Goal: Connect with others: Connect with others

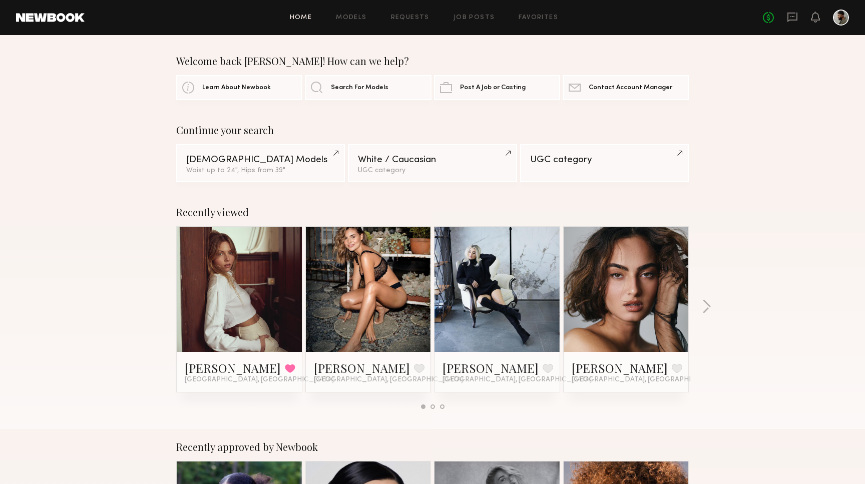
click at [474, 26] on header "Home Models Requests Job Posts Favorites Sign Out No fees up to $5,000" at bounding box center [432, 17] width 865 height 35
click at [473, 19] on link "Job Posts" at bounding box center [475, 18] width 42 height 7
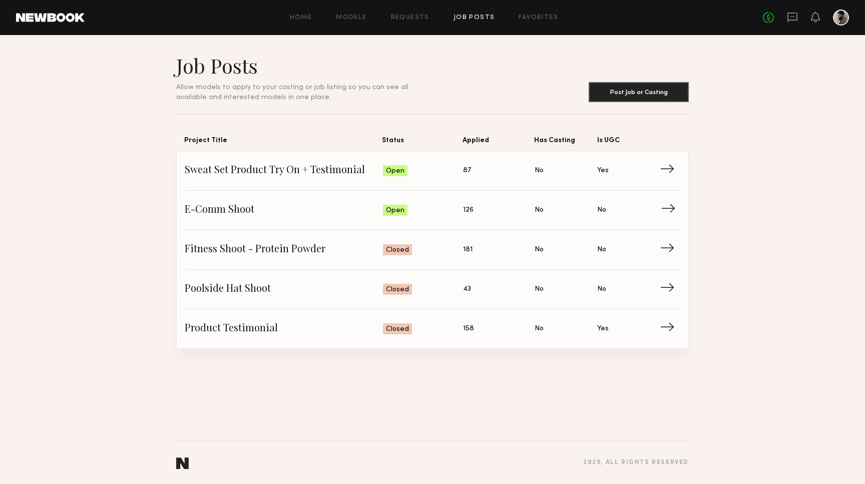
click at [358, 216] on span "E-Comm Shoot" at bounding box center [284, 210] width 198 height 15
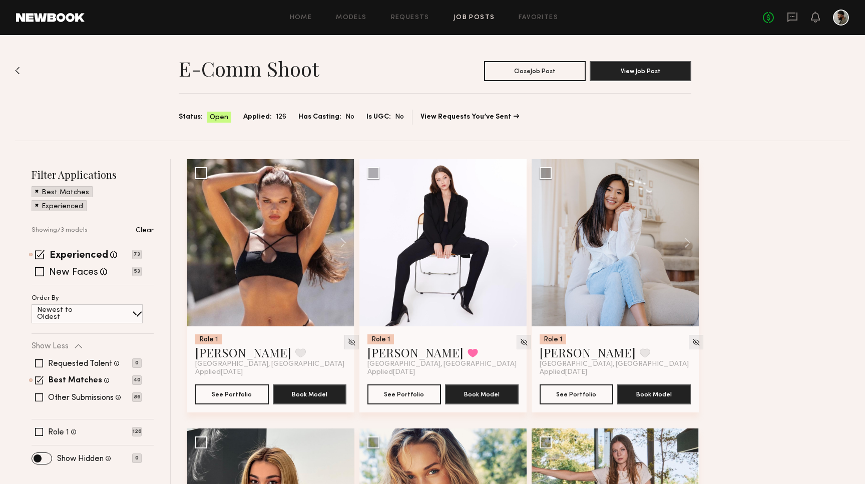
click at [525, 30] on header "Home Models Requests Job Posts Favorites Sign Out No fees up to $5,000" at bounding box center [432, 17] width 865 height 35
click at [526, 27] on header "Home Models Requests Job Posts Favorites Sign Out No fees up to $5,000" at bounding box center [432, 17] width 865 height 35
click at [526, 23] on div "Home Models Requests Job Posts Favorites Sign Out No fees up to $5,000" at bounding box center [467, 18] width 765 height 16
click at [526, 21] on link "Favorites" at bounding box center [539, 18] width 40 height 7
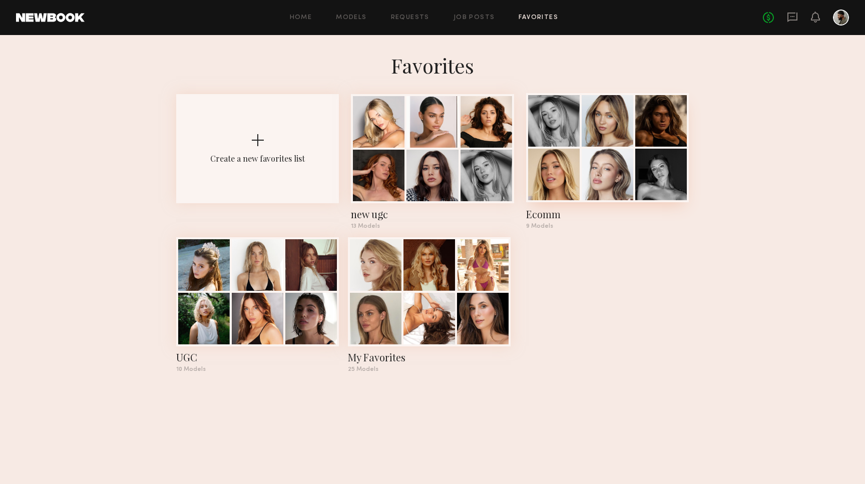
click at [557, 217] on div "Ecomm" at bounding box center [607, 214] width 163 height 14
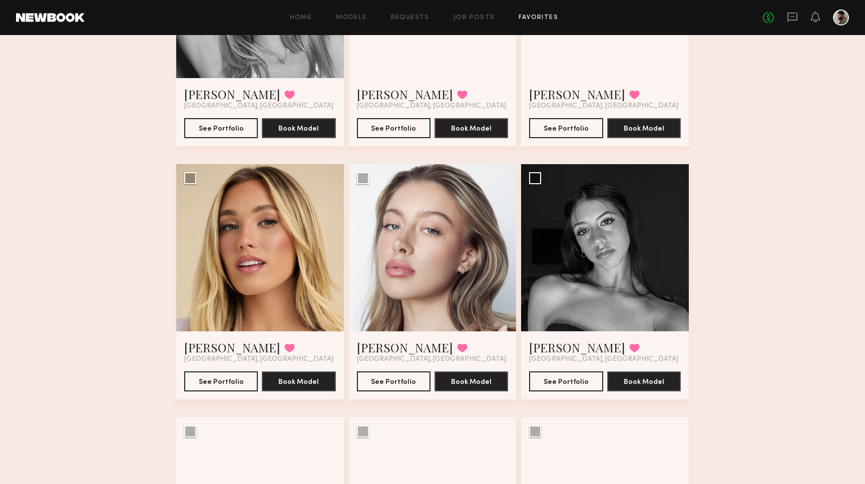
scroll to position [210, 0]
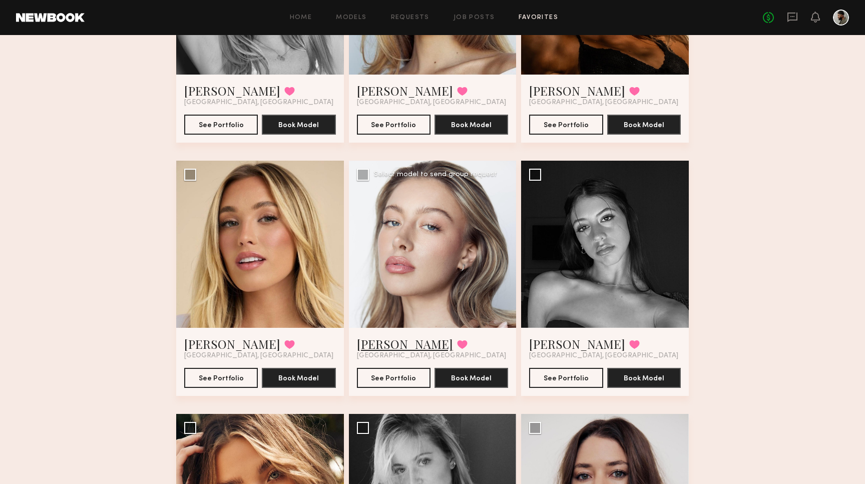
click at [384, 350] on link "Logan R." at bounding box center [405, 344] width 96 height 16
click at [204, 345] on link "Hailey M." at bounding box center [232, 344] width 96 height 16
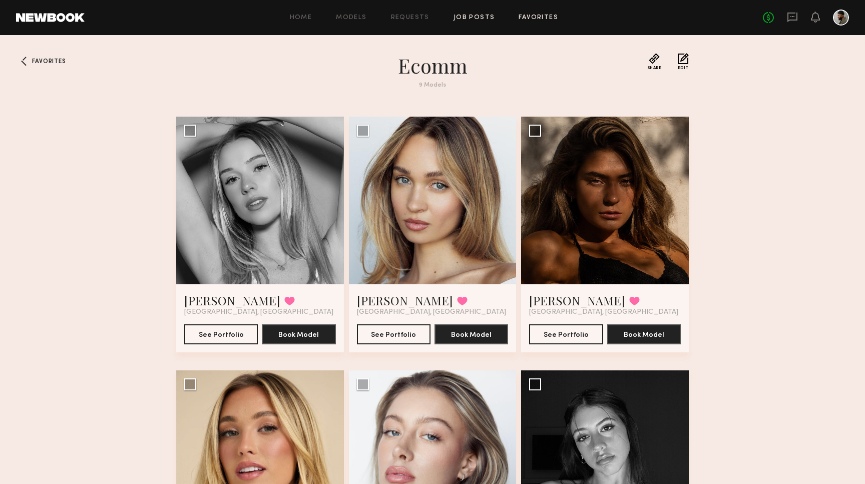
scroll to position [0, 0]
click at [470, 16] on link "Job Posts" at bounding box center [475, 18] width 42 height 7
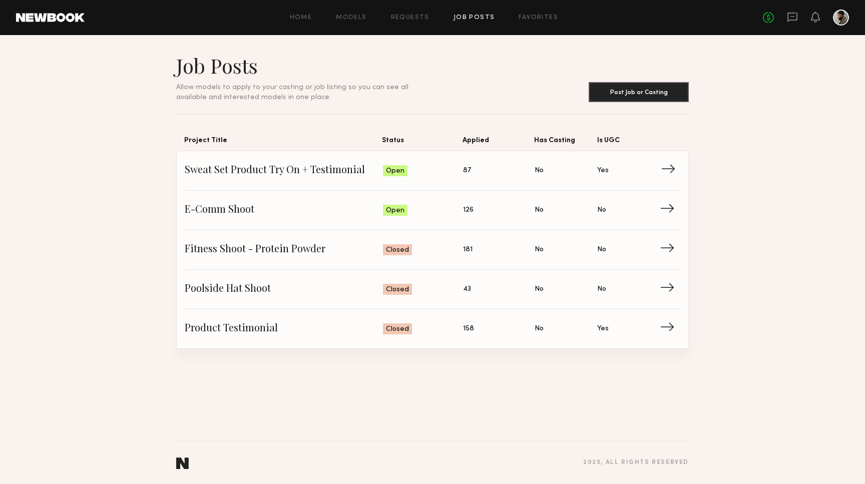
click at [438, 178] on link "Sweat Set Product Try On + Testimonial Status: Open Applied: 87 Has Casting: No…" at bounding box center [433, 171] width 496 height 40
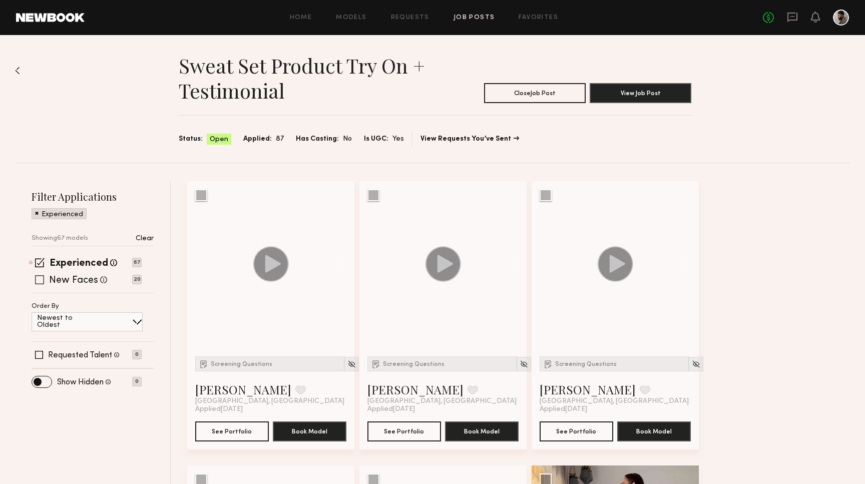
click at [39, 280] on span at bounding box center [39, 279] width 9 height 9
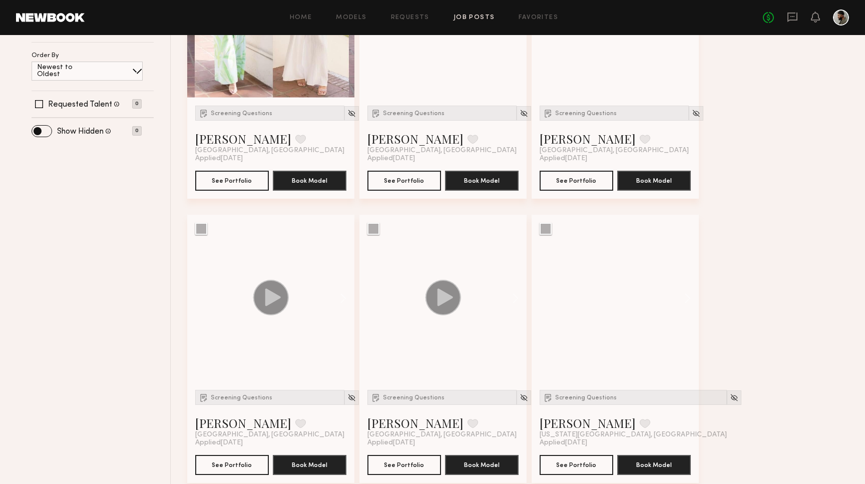
scroll to position [247, 0]
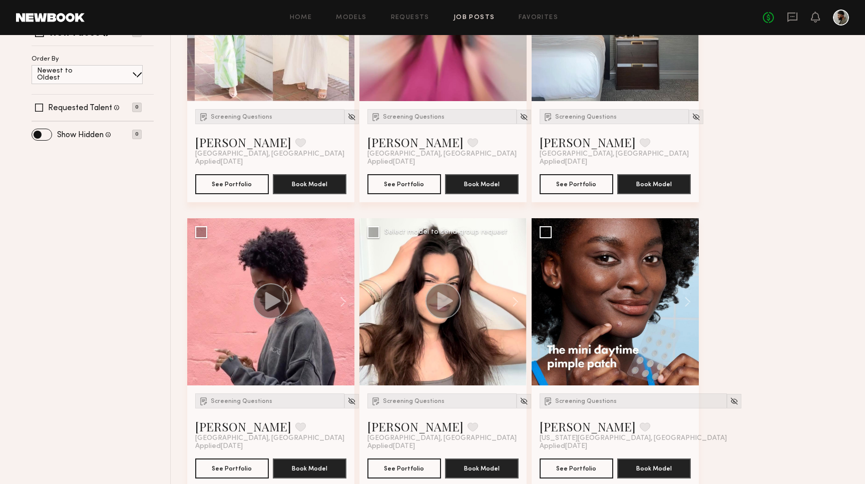
click at [476, 320] on div at bounding box center [443, 301] width 167 height 167
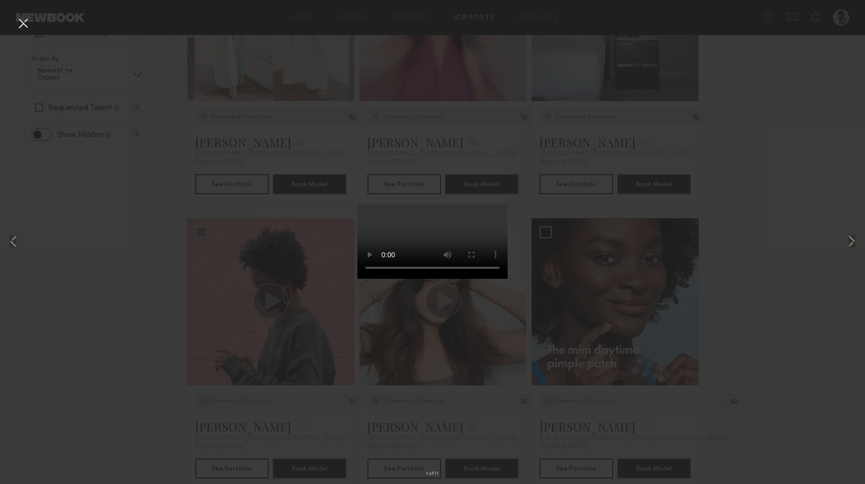
click at [480, 279] on video at bounding box center [433, 241] width 150 height 75
click at [850, 245] on button at bounding box center [852, 243] width 12 height 388
click at [27, 27] on button at bounding box center [23, 24] width 16 height 18
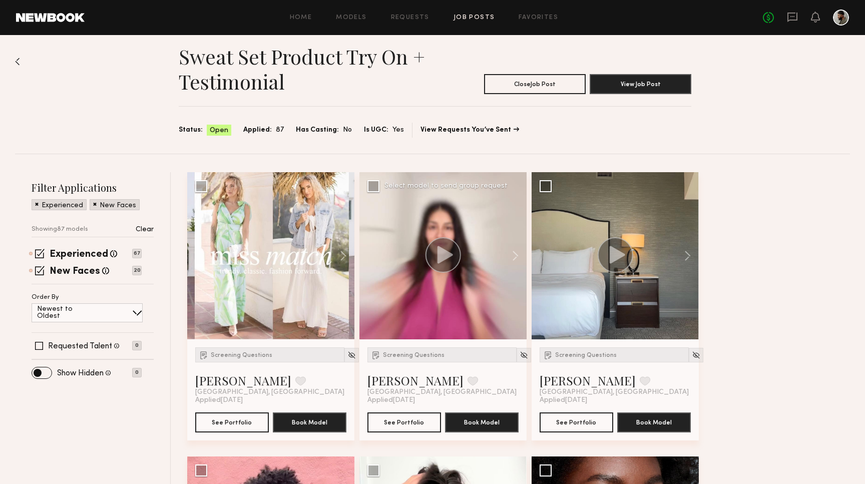
scroll to position [8, 0]
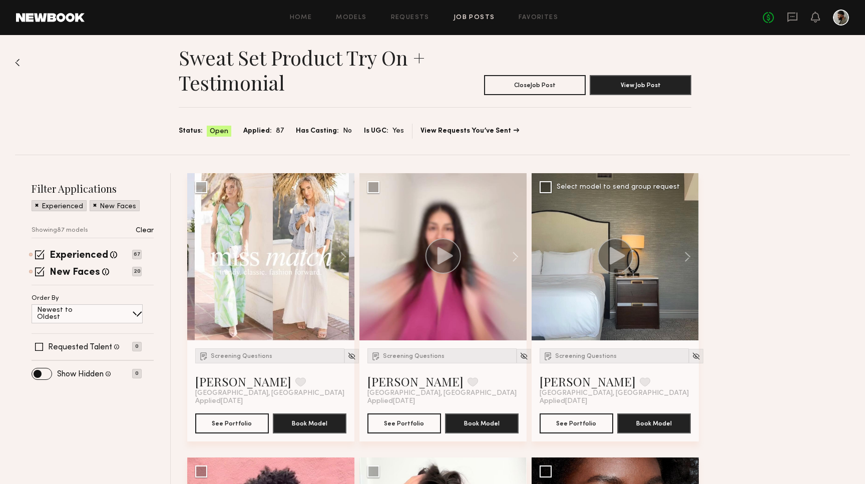
click at [619, 259] on icon at bounding box center [617, 256] width 16 height 18
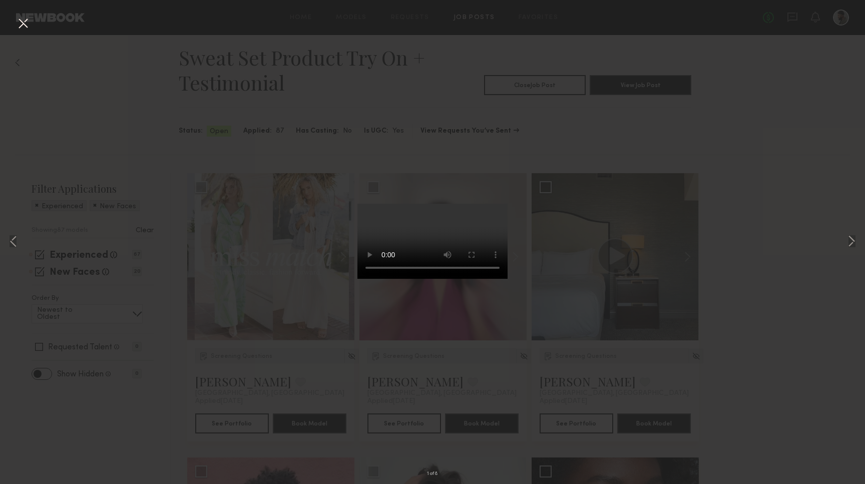
click at [28, 26] on button at bounding box center [23, 24] width 16 height 18
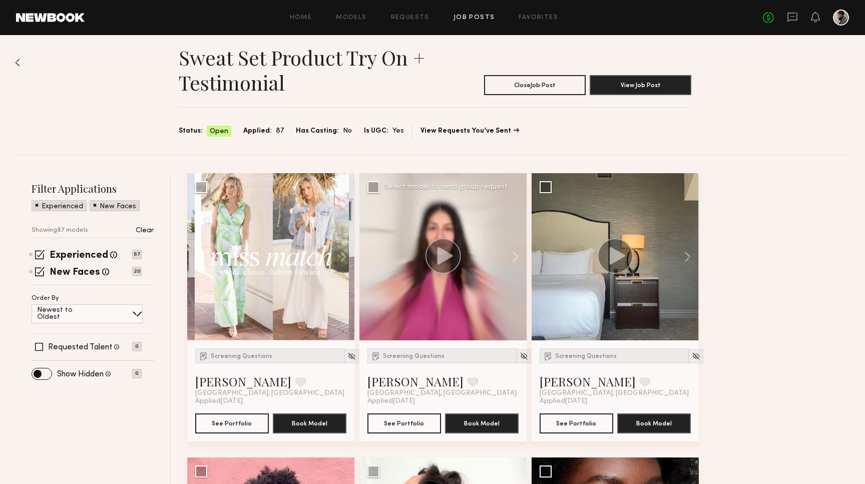
click at [462, 270] on div at bounding box center [443, 256] width 167 height 167
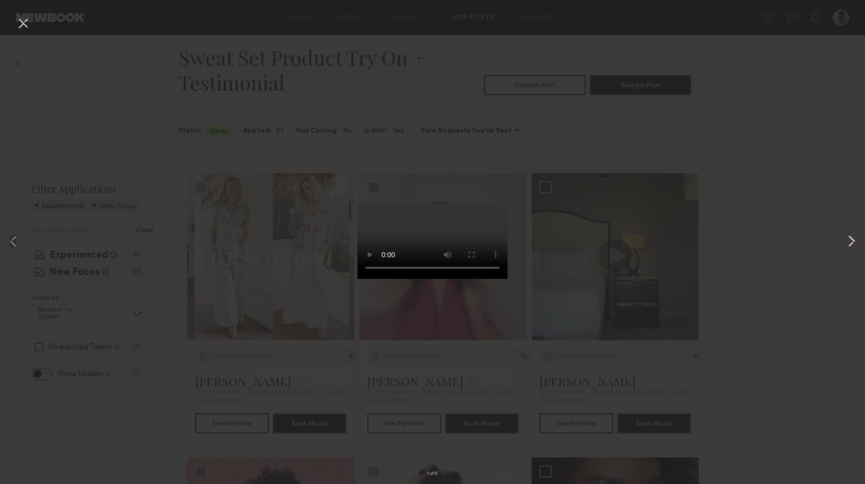
click at [849, 235] on button at bounding box center [852, 243] width 12 height 388
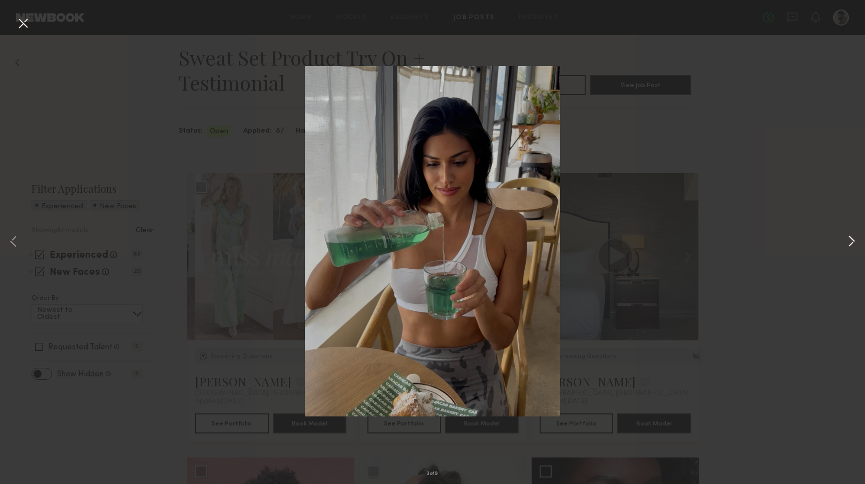
click at [849, 235] on button at bounding box center [852, 243] width 12 height 388
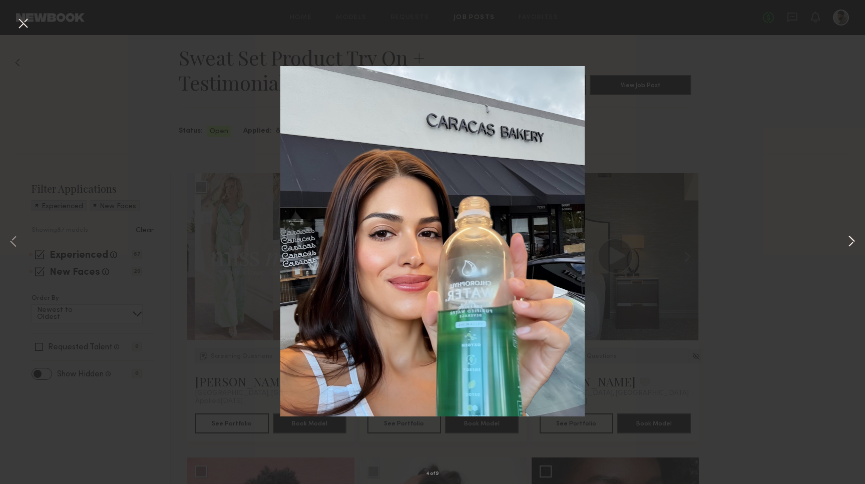
click at [850, 240] on button at bounding box center [852, 243] width 12 height 388
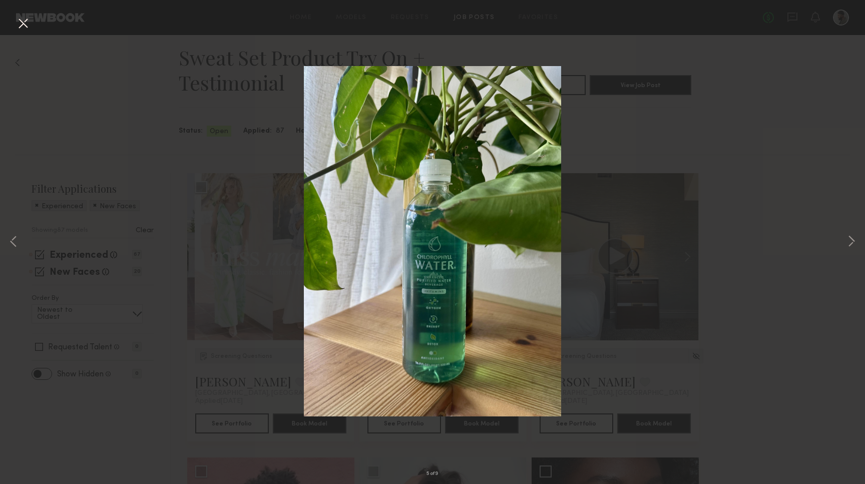
click at [82, 95] on div "5 of 9" at bounding box center [432, 242] width 865 height 484
click at [21, 24] on button at bounding box center [23, 24] width 16 height 18
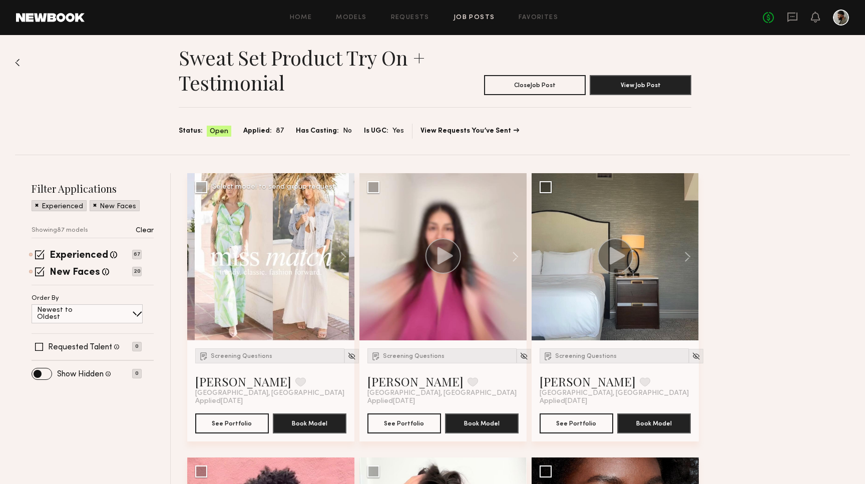
click at [271, 276] on div at bounding box center [270, 256] width 167 height 167
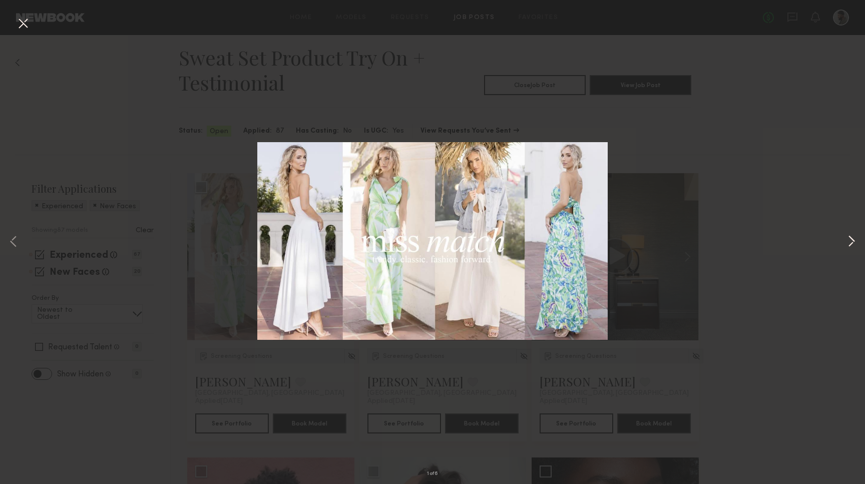
click at [851, 249] on button at bounding box center [852, 243] width 12 height 388
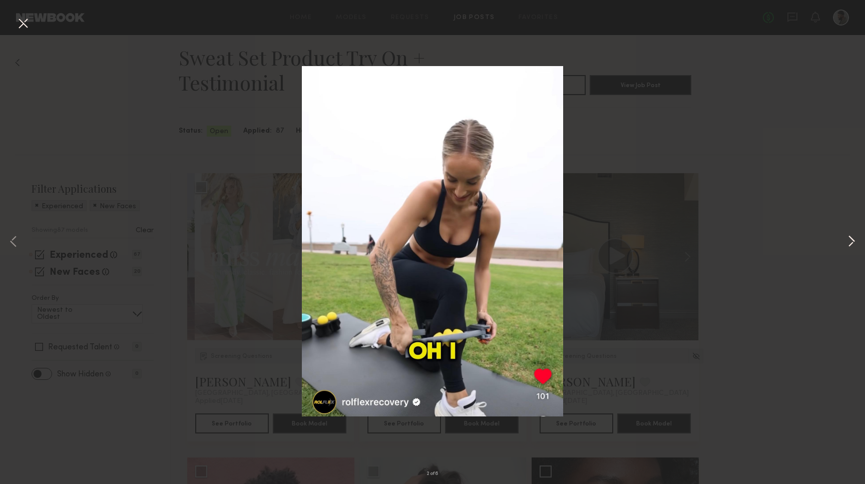
click at [851, 249] on button at bounding box center [852, 243] width 12 height 388
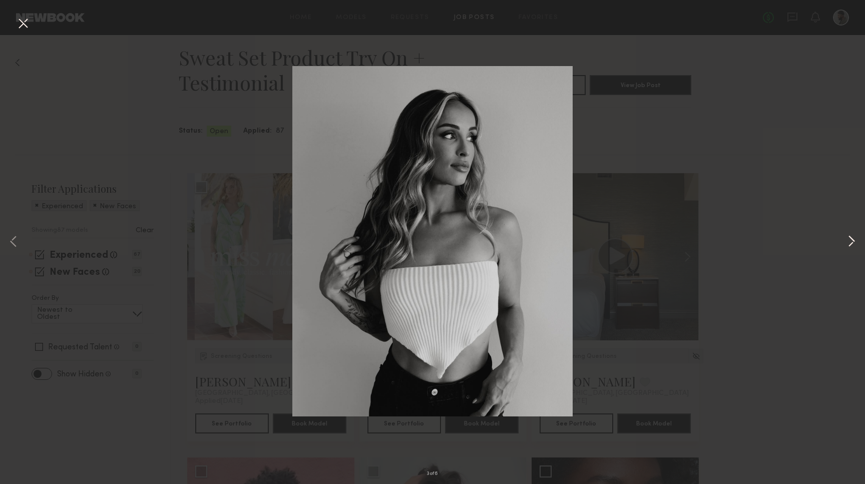
click at [851, 249] on button at bounding box center [852, 243] width 12 height 388
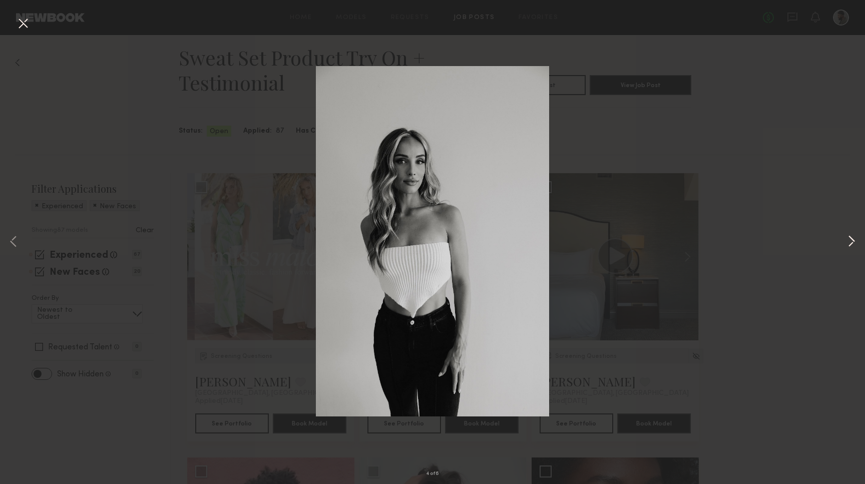
click at [851, 249] on button at bounding box center [852, 243] width 12 height 388
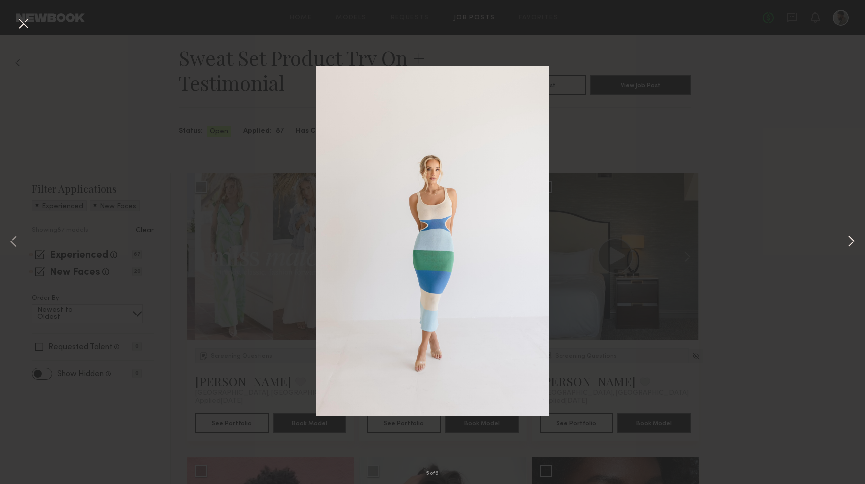
click at [851, 249] on button at bounding box center [852, 243] width 12 height 388
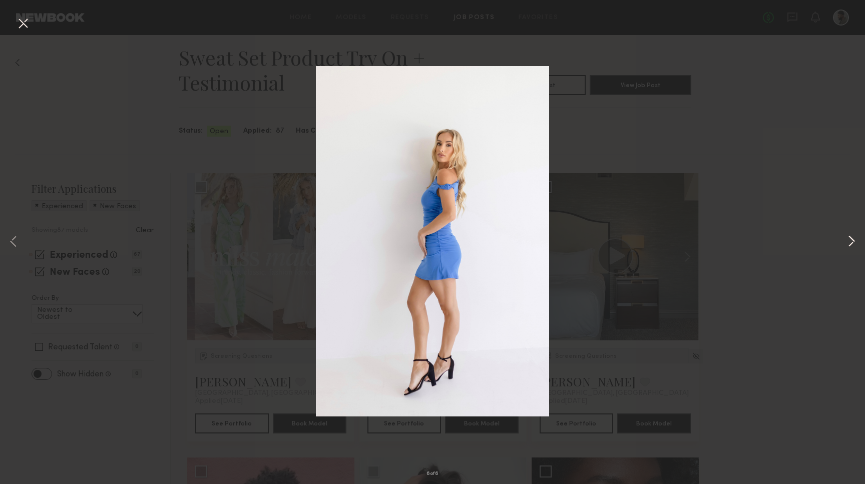
click at [851, 249] on button at bounding box center [852, 243] width 12 height 388
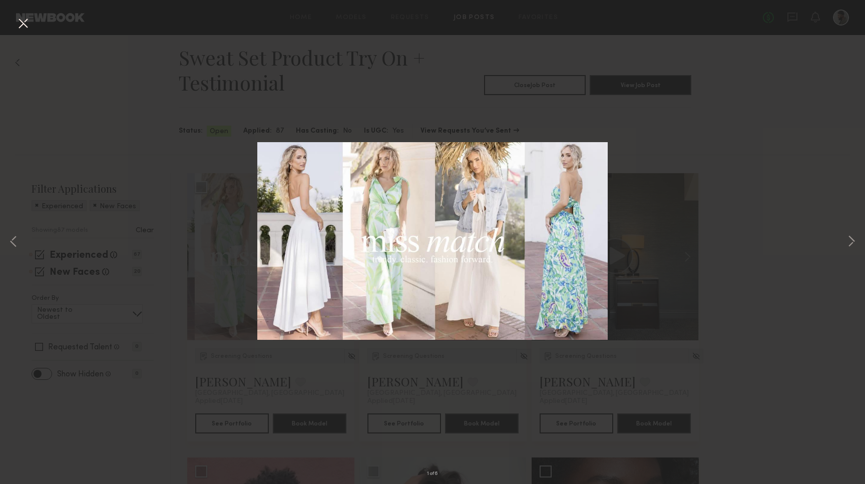
click at [234, 403] on div "1 of 6" at bounding box center [432, 242] width 865 height 484
click at [223, 382] on div "1 of 6" at bounding box center [432, 242] width 865 height 484
click at [29, 31] on button at bounding box center [23, 24] width 16 height 18
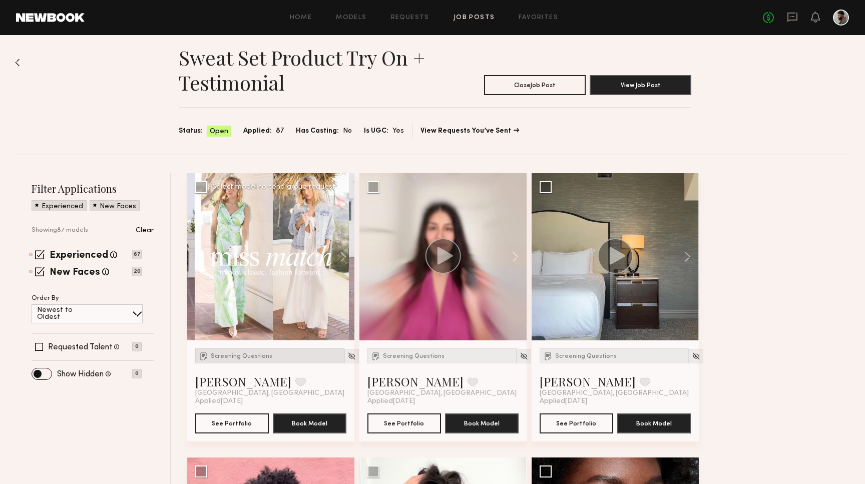
click at [242, 360] on div "Screening Questions" at bounding box center [269, 356] width 149 height 15
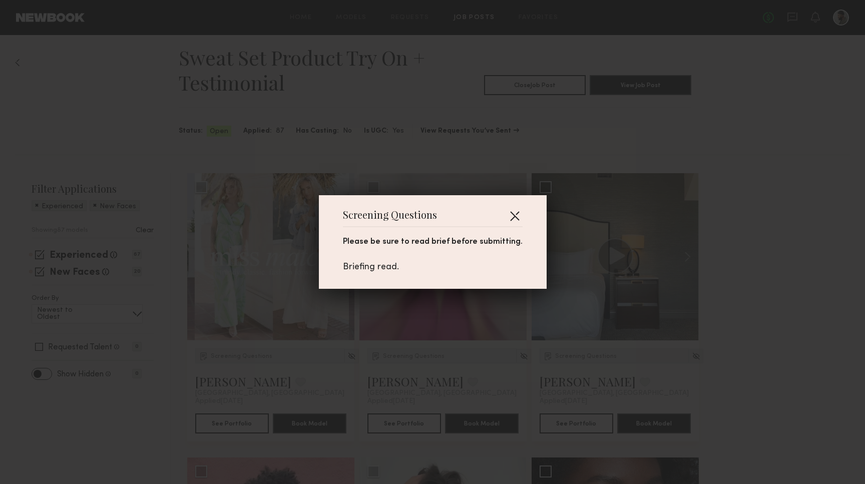
click at [514, 217] on button "button" at bounding box center [515, 216] width 16 height 16
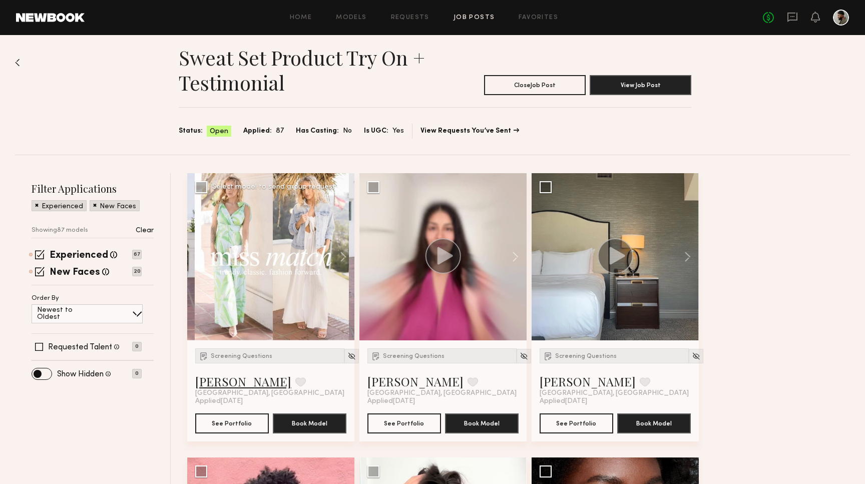
click at [226, 384] on link "Megan N." at bounding box center [243, 382] width 96 height 16
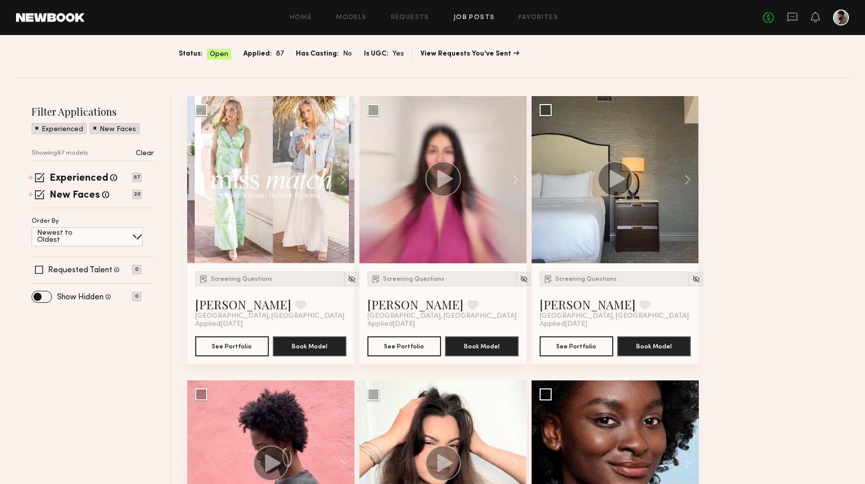
scroll to position [2, 0]
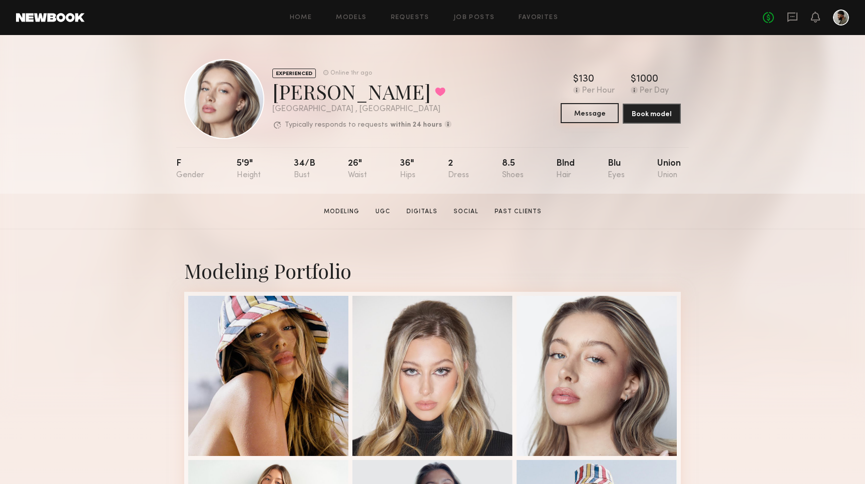
click at [594, 117] on button "Message" at bounding box center [590, 113] width 58 height 20
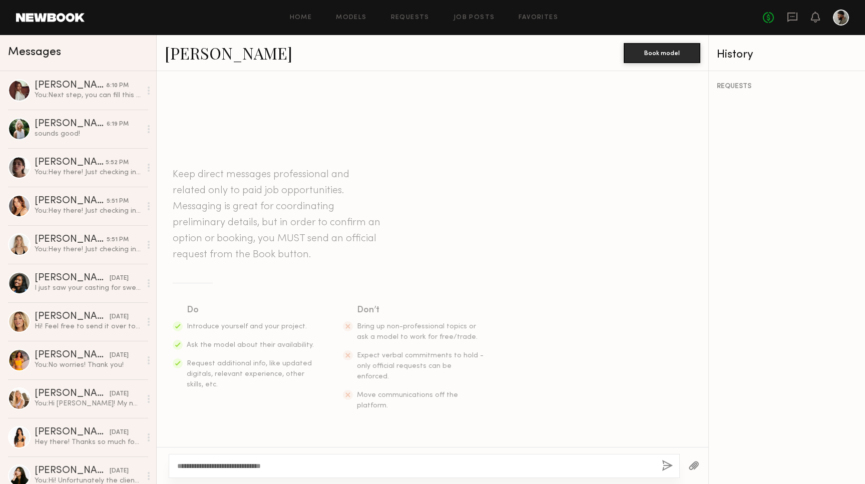
click at [306, 450] on div "**********" at bounding box center [433, 465] width 552 height 37
click at [303, 464] on textarea "**********" at bounding box center [415, 466] width 477 height 10
type textarea "**********"
click at [672, 473] on div "**********" at bounding box center [424, 466] width 511 height 24
click at [670, 467] on button "button" at bounding box center [667, 466] width 11 height 13
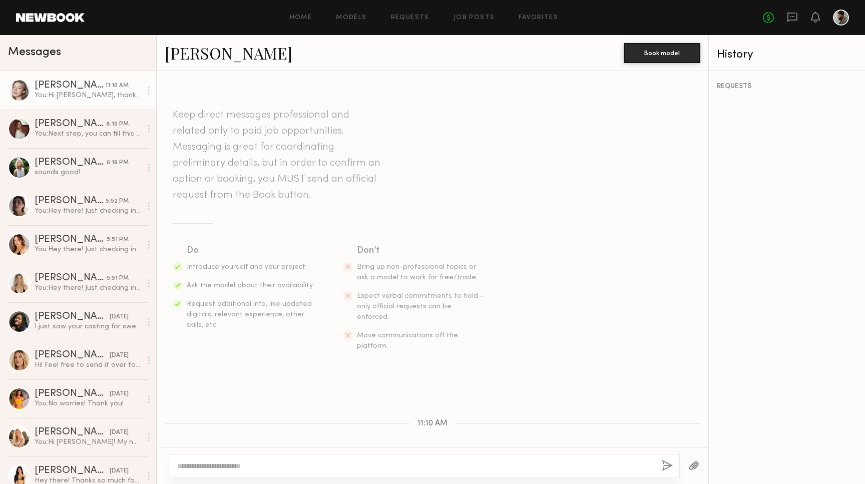
scroll to position [65, 0]
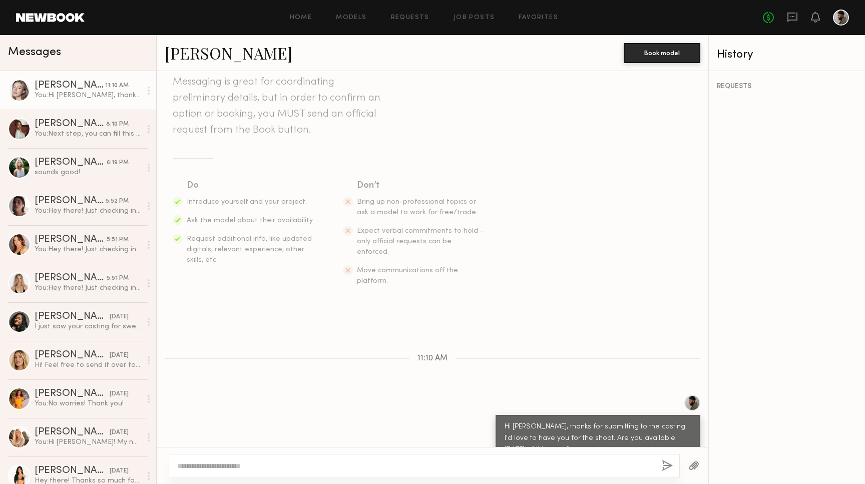
click at [670, 467] on button "button" at bounding box center [667, 466] width 11 height 13
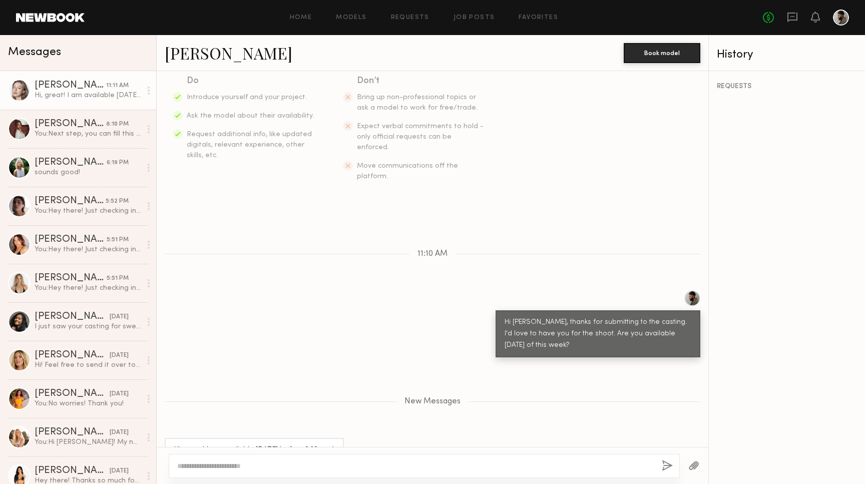
scroll to position [169, 0]
click at [304, 471] on div at bounding box center [424, 466] width 511 height 24
click at [291, 468] on textarea at bounding box center [415, 466] width 477 height 10
type textarea "**********"
click at [664, 465] on button "button" at bounding box center [667, 466] width 11 height 13
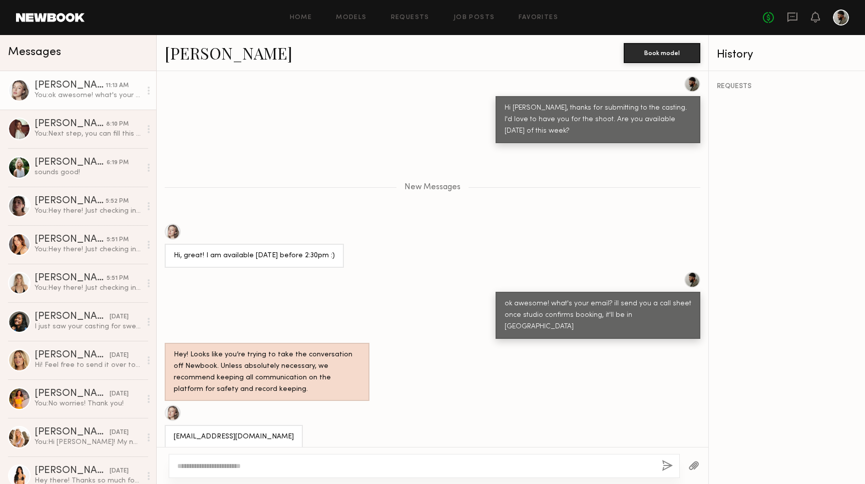
scroll to position [384, 0]
click at [308, 467] on textarea at bounding box center [415, 466] width 477 height 10
type textarea "*"
type textarea "**********"
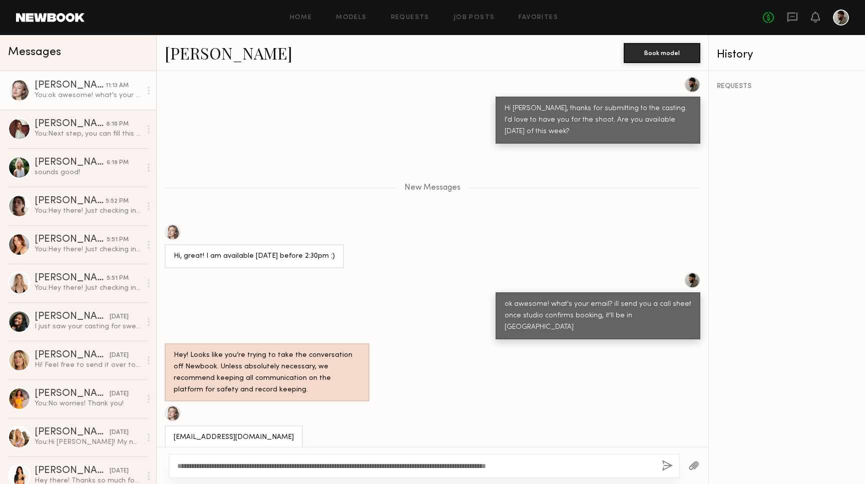
click at [663, 467] on button "button" at bounding box center [667, 466] width 11 height 13
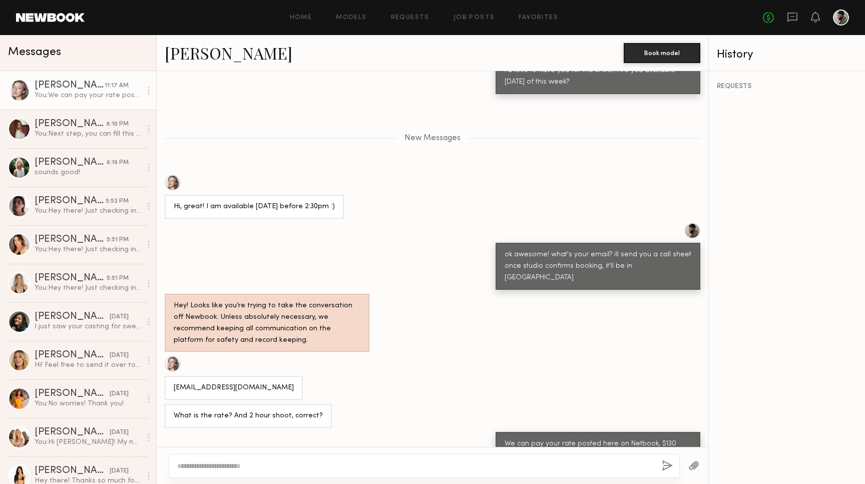
click at [479, 468] on textarea at bounding box center [415, 466] width 477 height 10
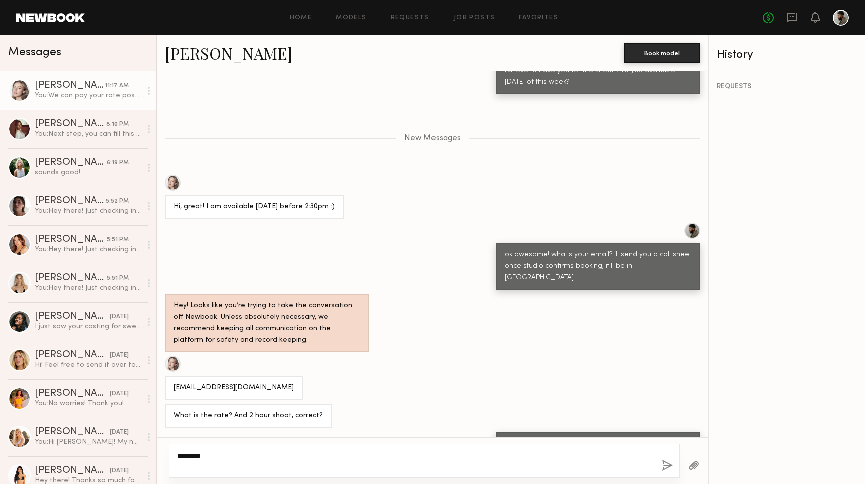
type textarea "********"
click at [670, 466] on button "button" at bounding box center [667, 466] width 11 height 13
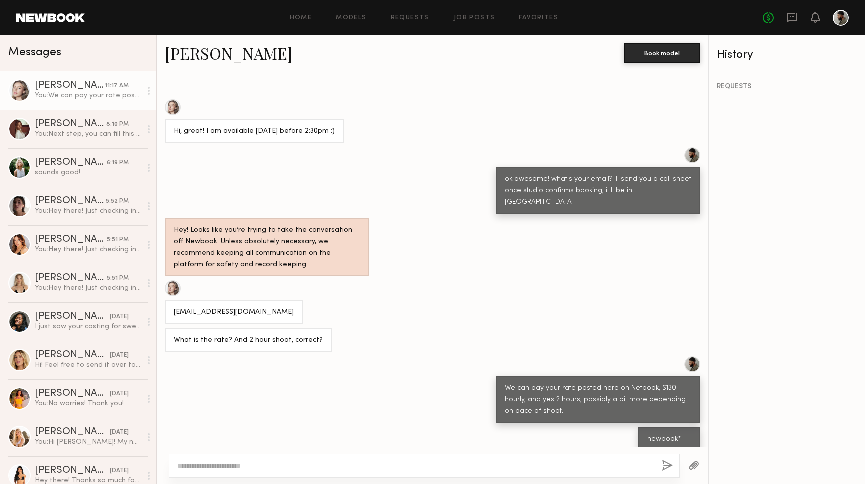
scroll to position [508, 0]
click at [302, 461] on textarea at bounding box center [415, 466] width 477 height 10
type textarea "**********"
click at [672, 465] on button "button" at bounding box center [667, 466] width 11 height 13
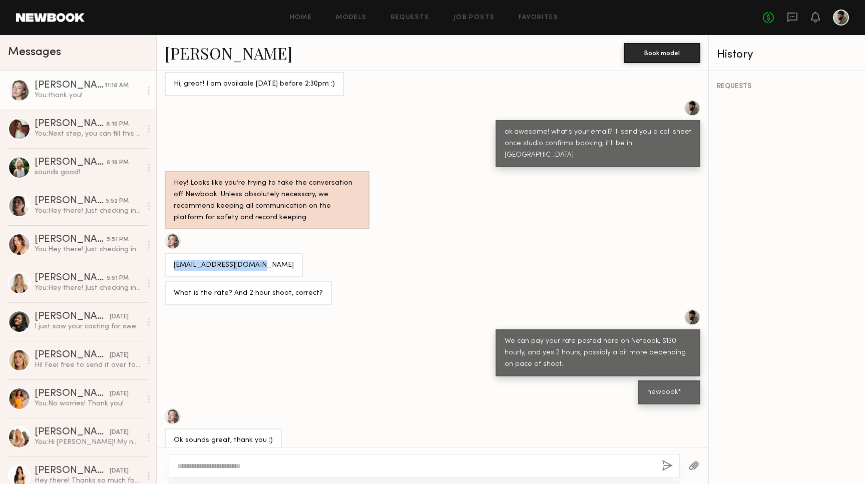
drag, startPoint x: 251, startPoint y: 227, endPoint x: 171, endPoint y: 227, distance: 80.6
click at [171, 253] on div "loganriley11@gmail.com" at bounding box center [234, 265] width 138 height 24
copy div "loganriley11@gmail.com"
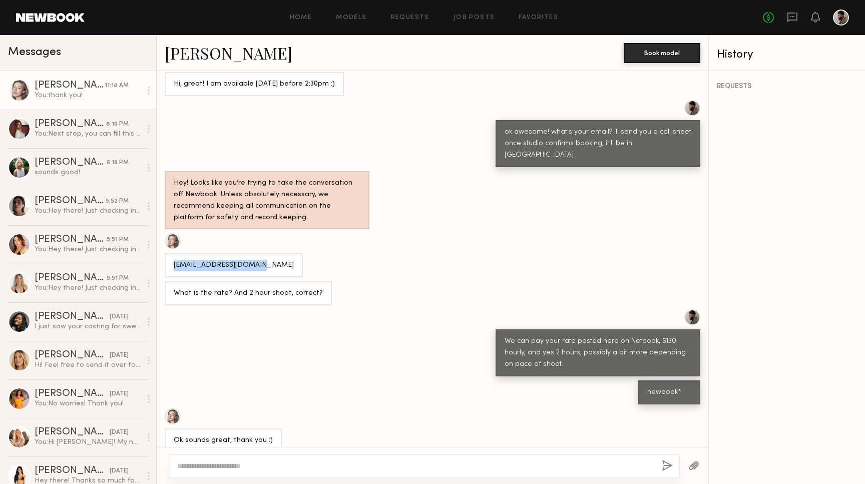
click at [201, 54] on link "Logan R." at bounding box center [229, 53] width 128 height 22
click at [264, 100] on div "ok awesome! what's your email? ill send you a call sheet once studio confirms b…" at bounding box center [433, 133] width 552 height 67
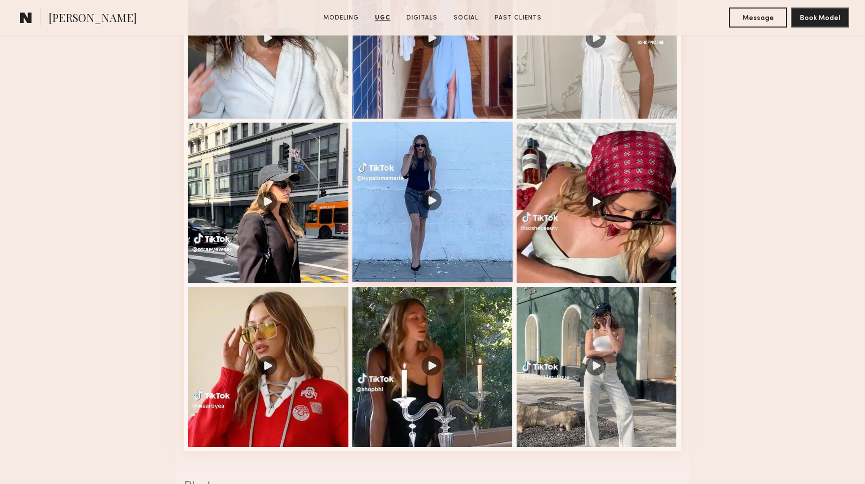
scroll to position [1295, 0]
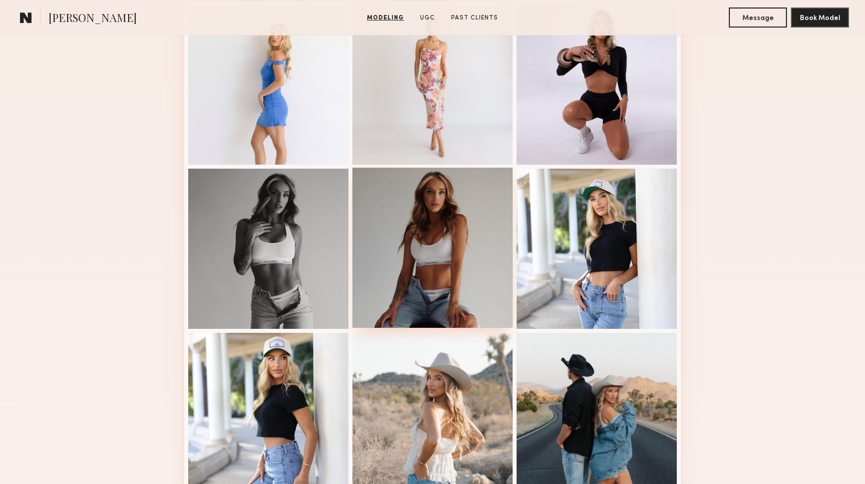
scroll to position [503, 0]
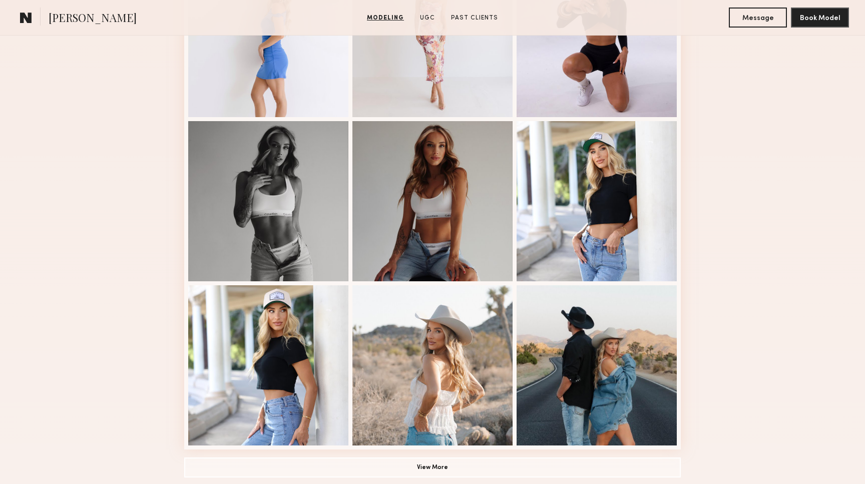
click at [445, 456] on div "Modeling Portfolio View More" at bounding box center [432, 116] width 497 height 780
click at [445, 467] on button "View More" at bounding box center [432, 467] width 497 height 20
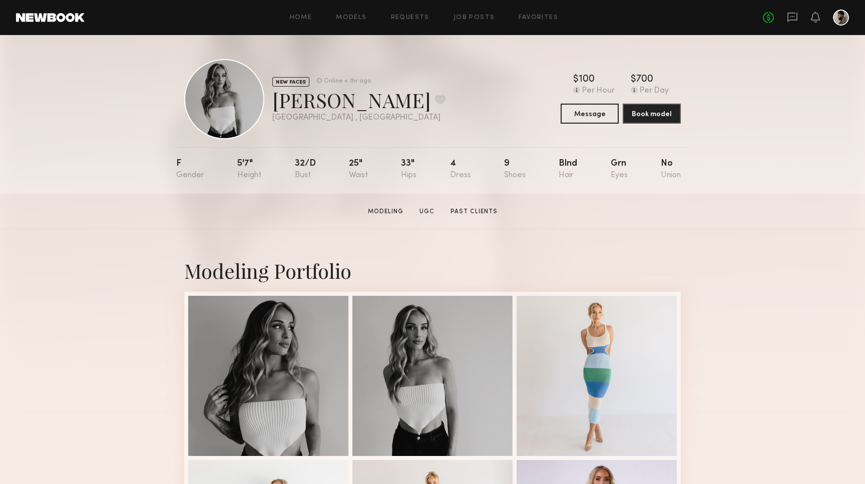
scroll to position [0, 0]
click at [358, 16] on link "Models" at bounding box center [351, 18] width 31 height 7
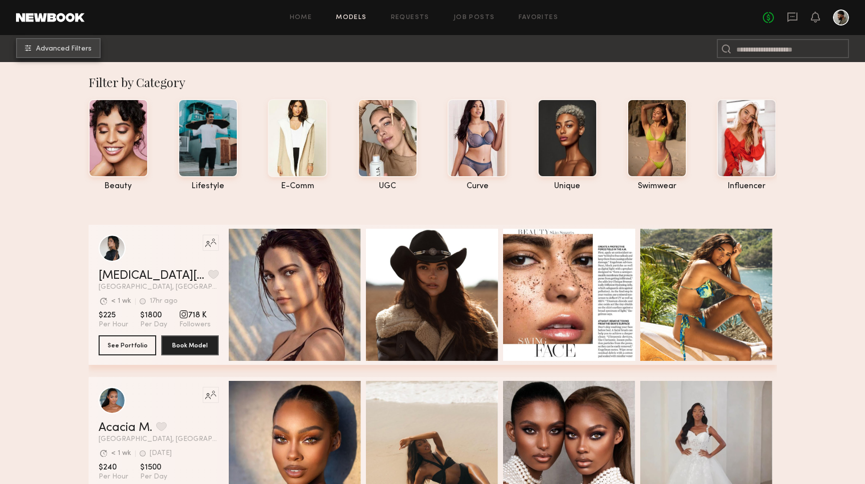
click at [49, 48] on span "Advanced Filters" at bounding box center [64, 49] width 56 height 7
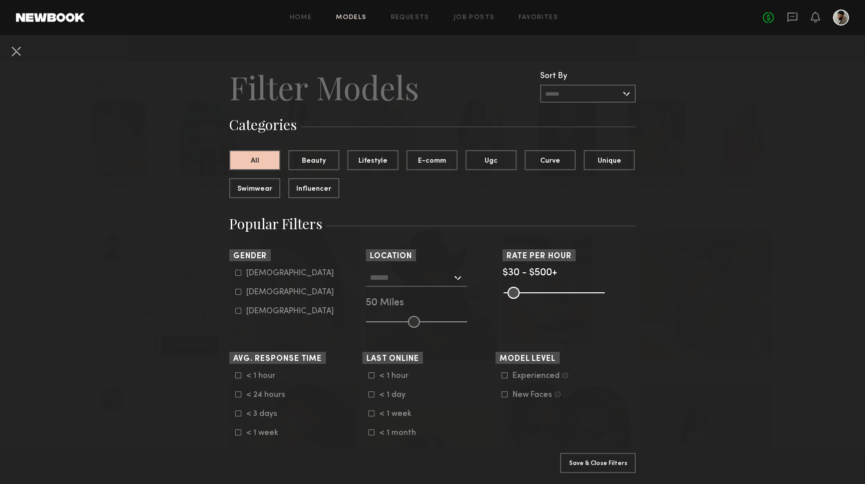
click at [250, 289] on div "Female" at bounding box center [290, 292] width 88 height 6
type input "**"
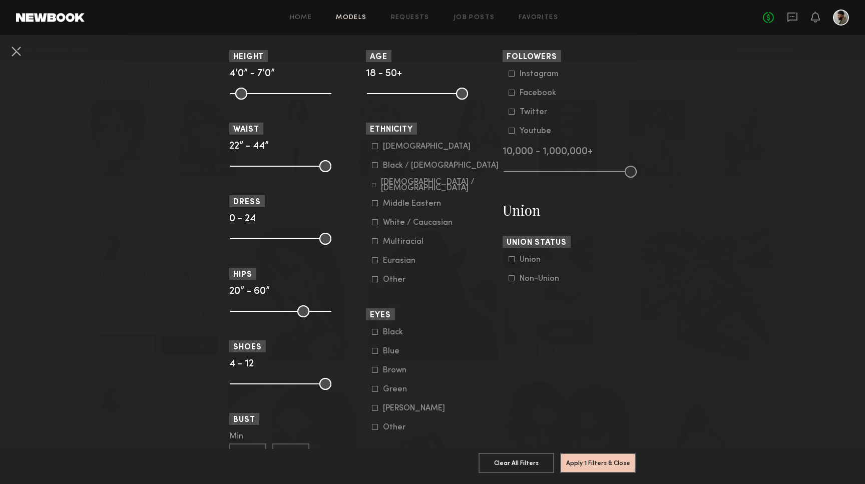
scroll to position [475, 0]
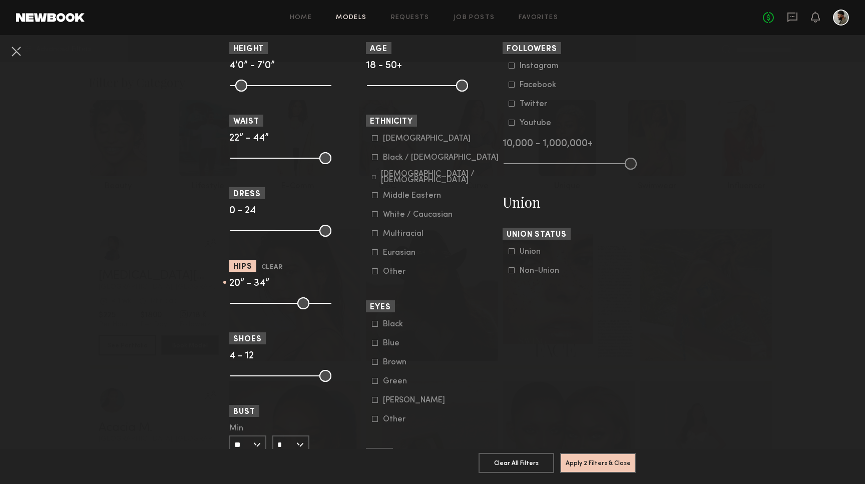
drag, startPoint x: 327, startPoint y: 306, endPoint x: 267, endPoint y: 307, distance: 60.1
type input "**"
click at [267, 307] on input "range" at bounding box center [280, 303] width 101 height 12
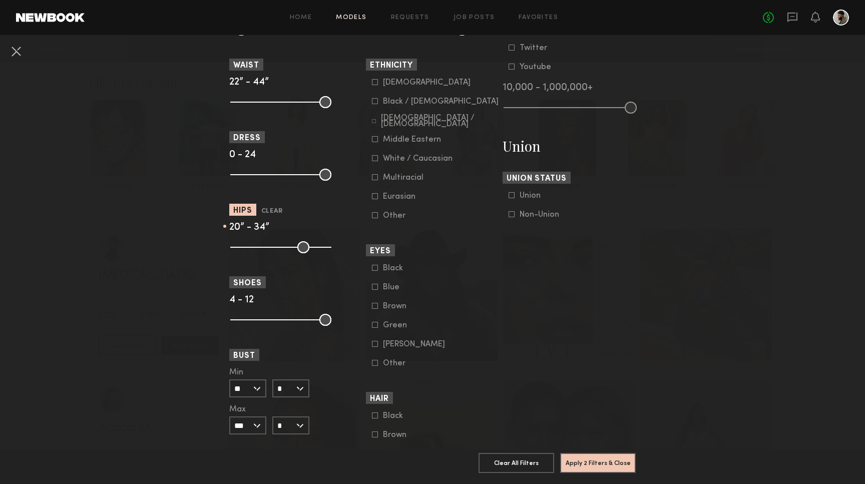
click at [297, 394] on input "*" at bounding box center [290, 389] width 37 height 18
click at [298, 463] on div "DD" at bounding box center [290, 457] width 35 height 17
type input "**"
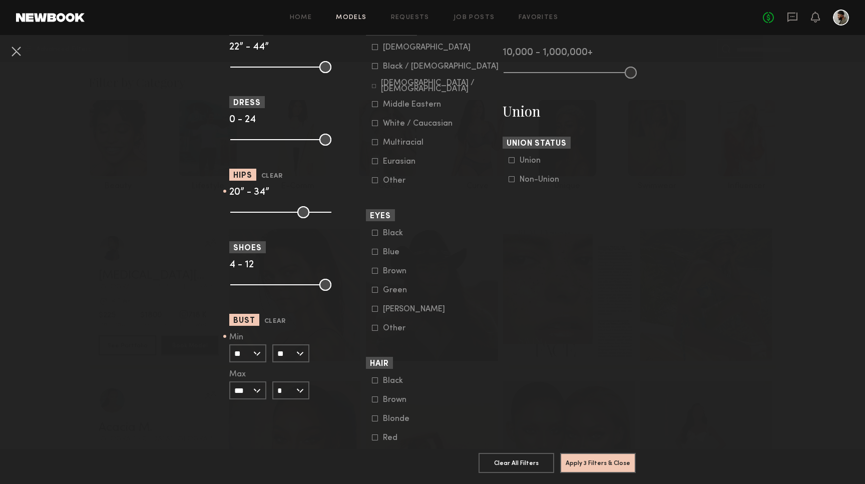
scroll to position [568, 0]
click at [258, 385] on input "***" at bounding box center [247, 389] width 37 height 18
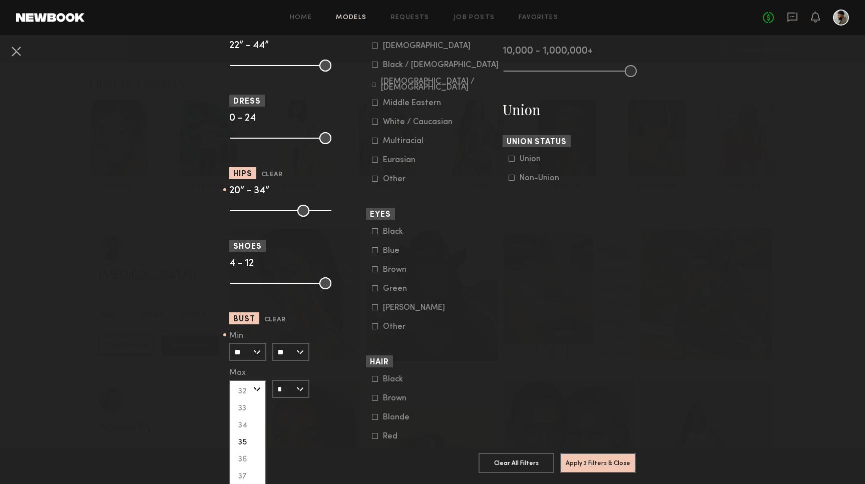
scroll to position [136, 0]
click at [252, 439] on div "35" at bounding box center [247, 440] width 35 height 17
type input "**"
click at [290, 392] on input "*" at bounding box center [290, 389] width 37 height 18
click at [254, 389] on input "**" at bounding box center [247, 389] width 37 height 18
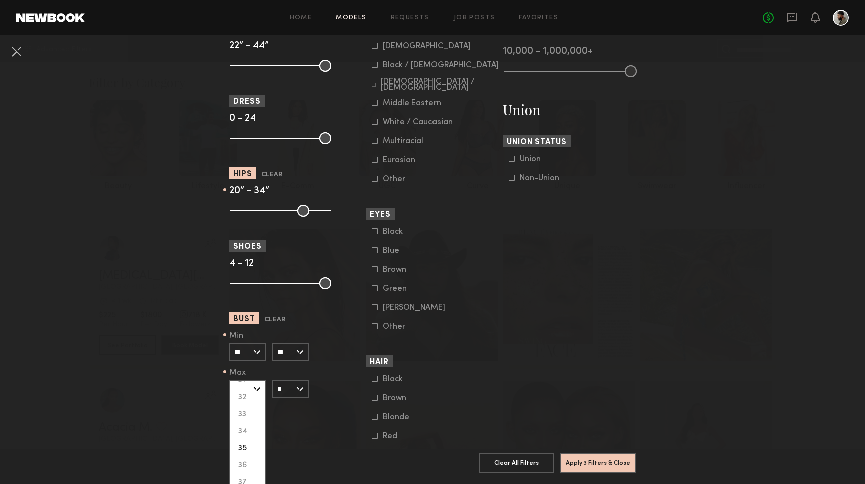
scroll to position [130, 0]
click at [298, 427] on section "Measurements Height 4’0” - 7’0” Waist 22” - 44” Dress 0 - 24 Hips Clear 20” - 3…" at bounding box center [295, 206] width 133 height 584
click at [621, 467] on button "Apply 3 Filters & Close" at bounding box center [598, 463] width 76 height 20
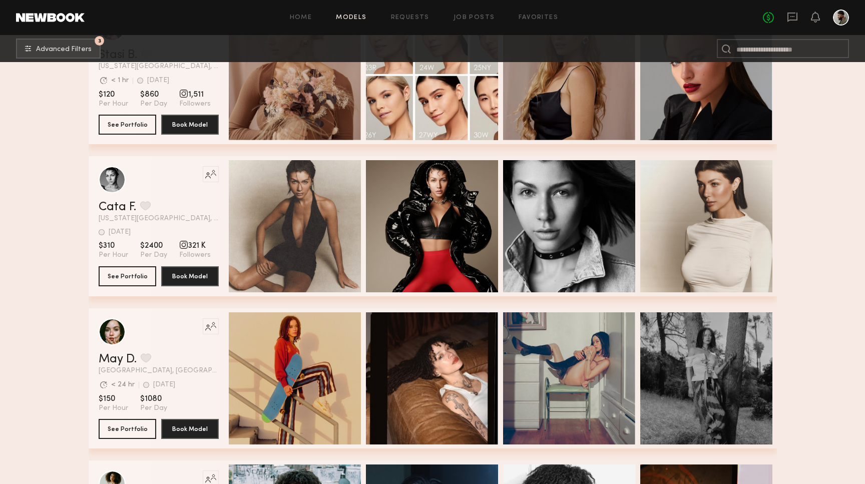
scroll to position [383, 0]
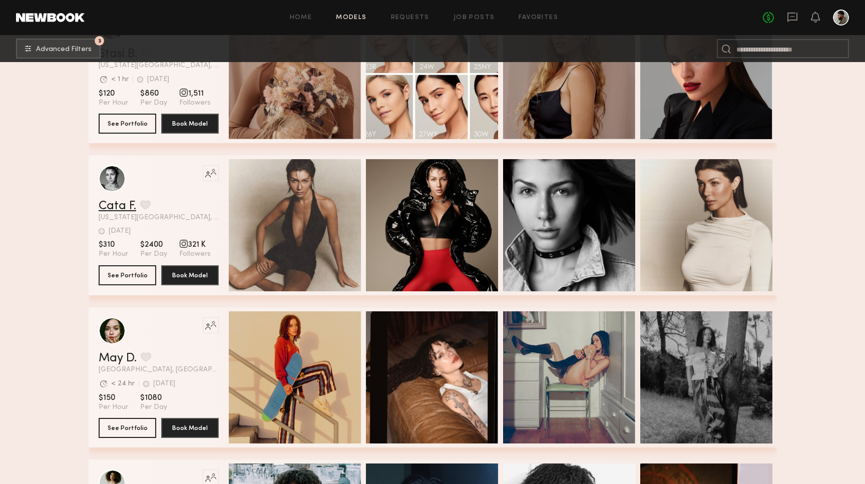
click at [119, 204] on link "Cata F." at bounding box center [118, 206] width 38 height 12
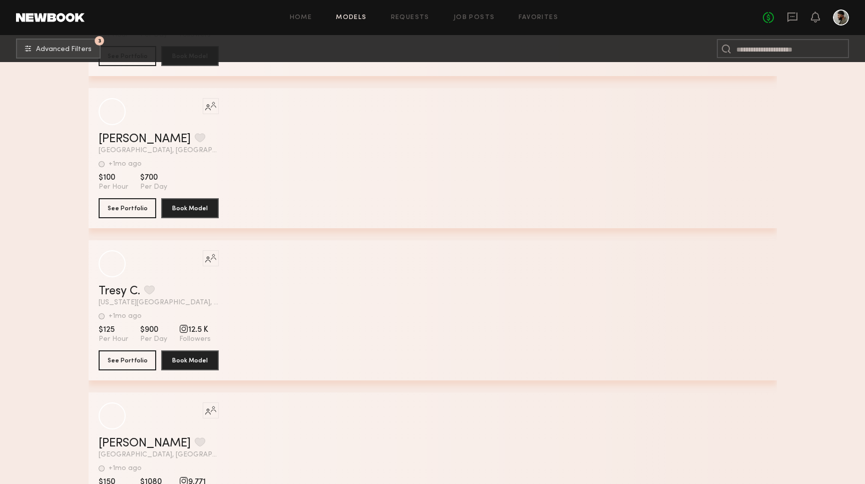
scroll to position [2891, 0]
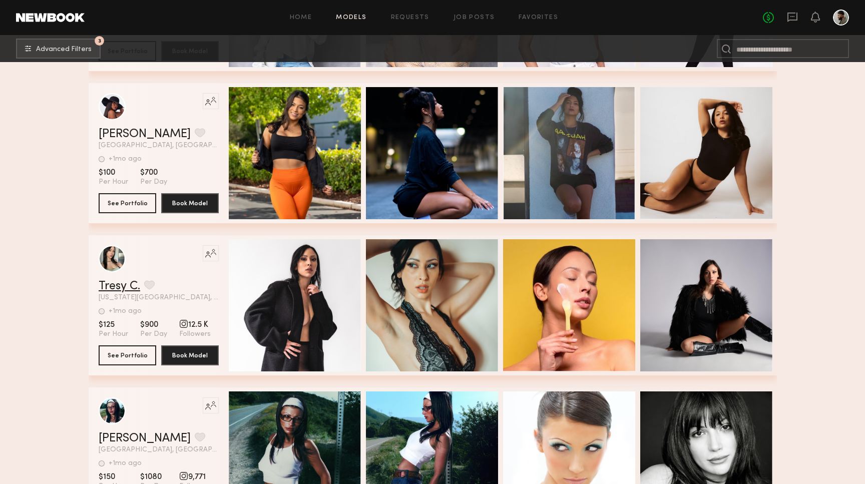
click at [121, 287] on link "Tresy C." at bounding box center [120, 286] width 42 height 12
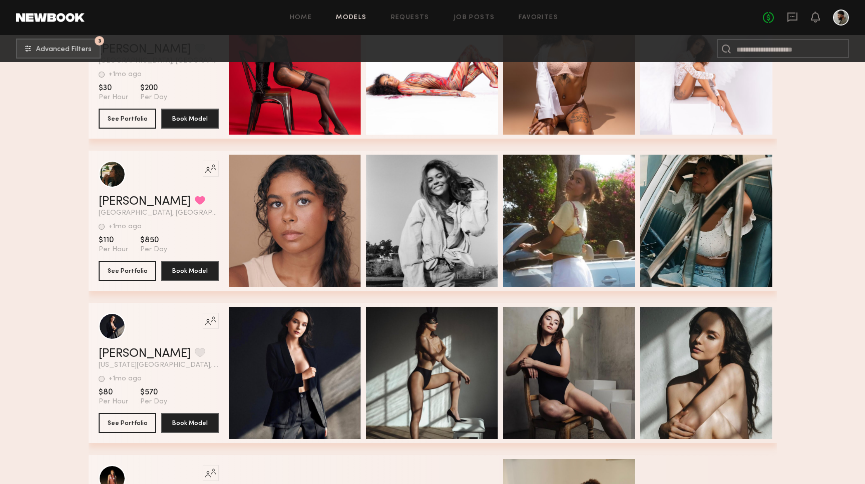
scroll to position [3438, 0]
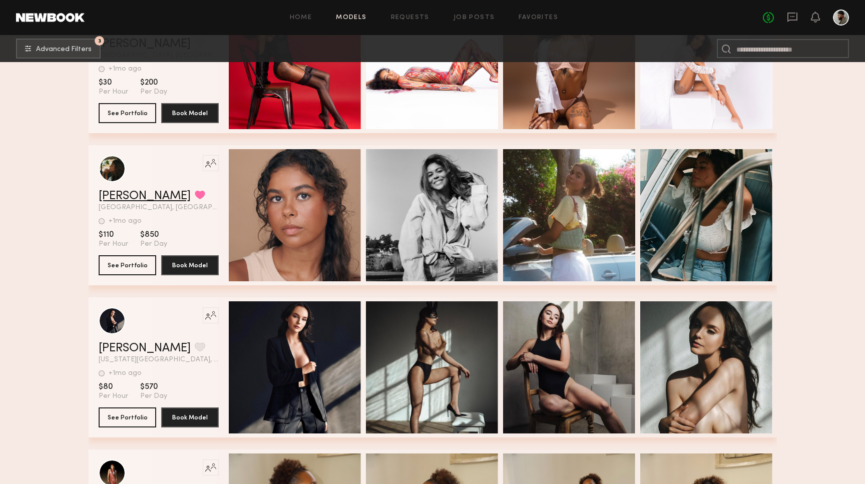
click at [132, 194] on link "Lauren W." at bounding box center [145, 196] width 92 height 12
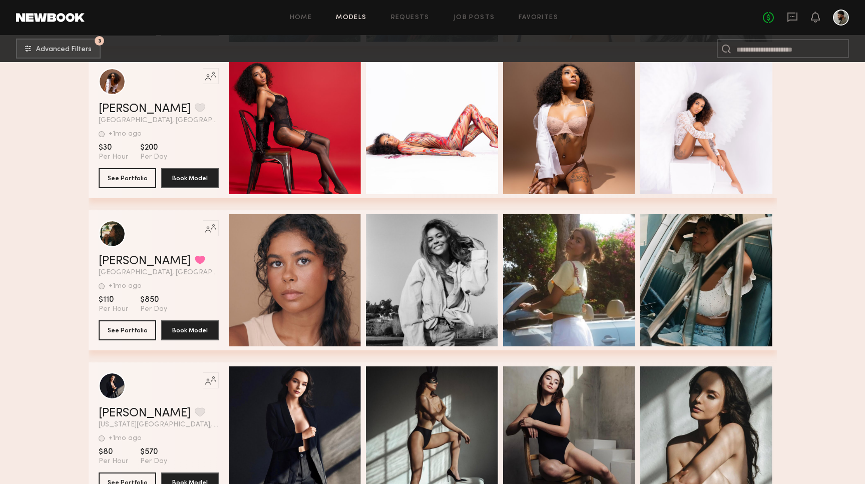
scroll to position [3370, 0]
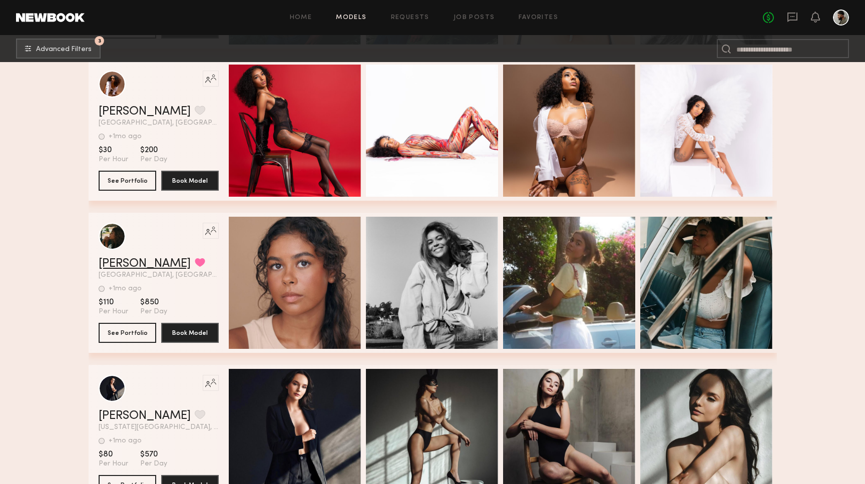
click at [126, 262] on link "Lauren W." at bounding box center [145, 264] width 92 height 12
click at [120, 262] on link "Lauren W." at bounding box center [145, 264] width 92 height 12
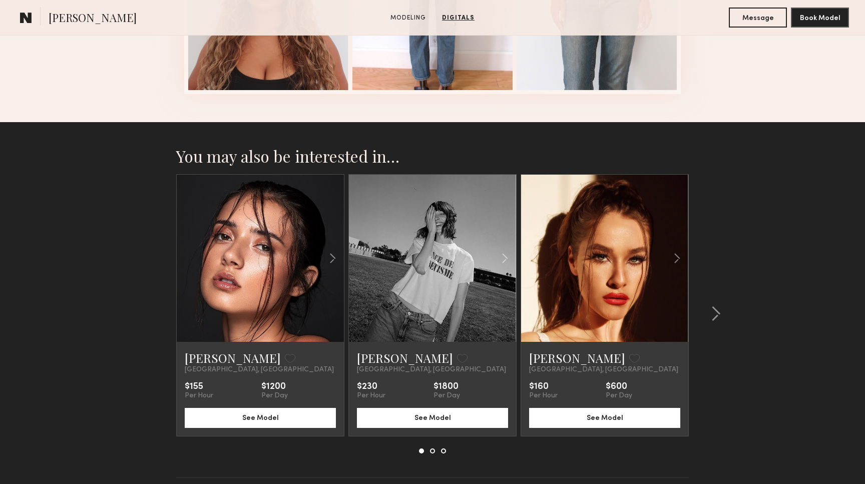
scroll to position [965, 0]
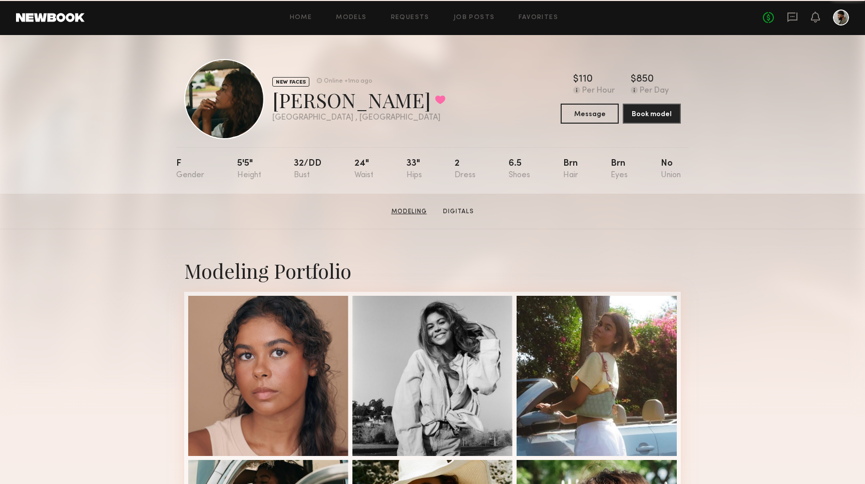
click at [422, 212] on link "Modeling" at bounding box center [410, 211] width 44 height 9
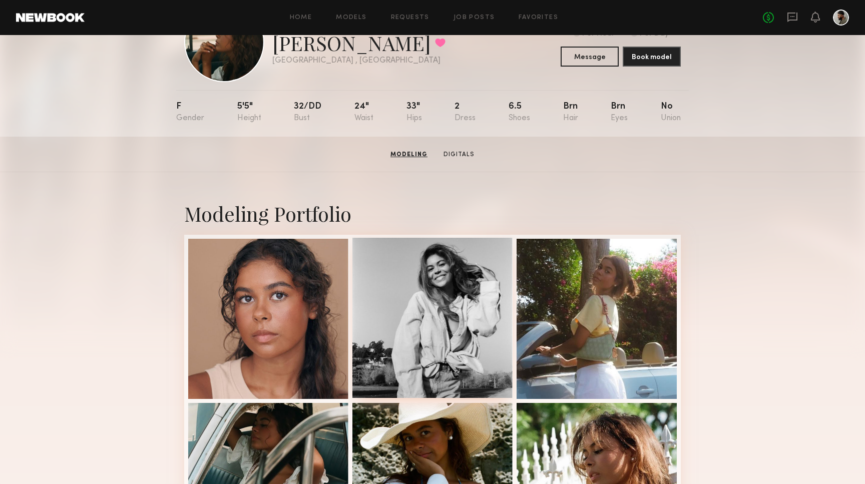
scroll to position [41, 0]
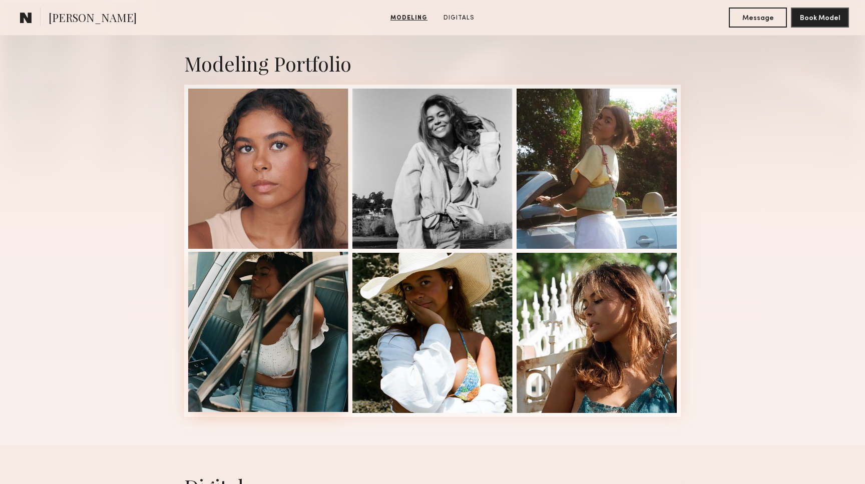
scroll to position [212, 0]
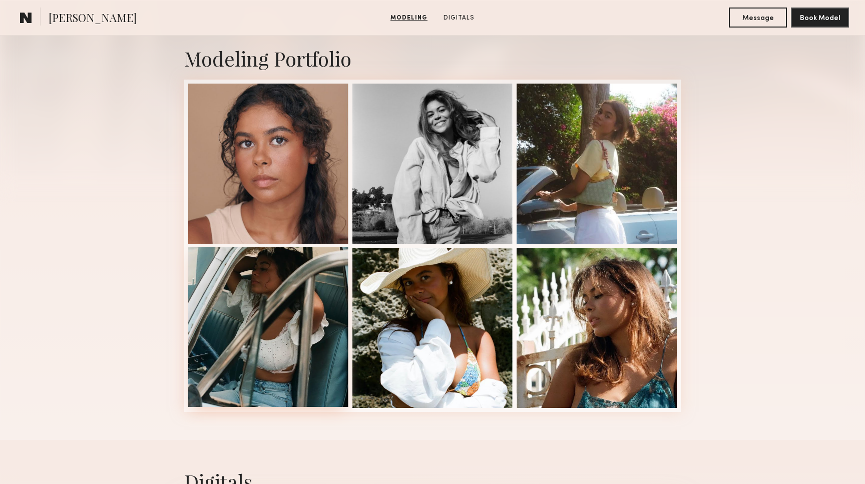
click at [330, 363] on div at bounding box center [268, 327] width 160 height 160
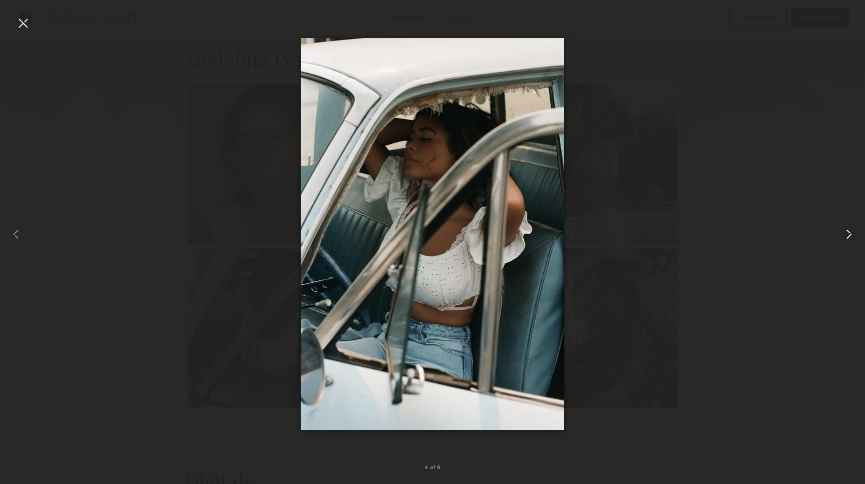
click at [842, 235] on common-icon at bounding box center [849, 234] width 16 height 16
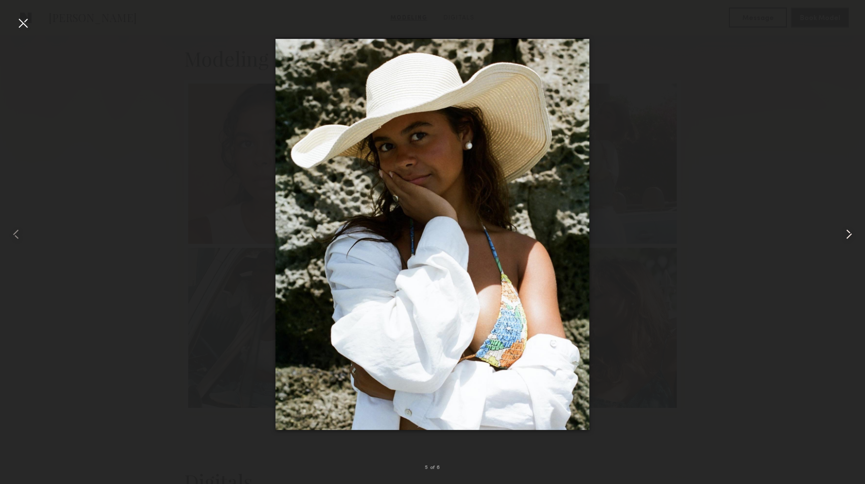
click at [842, 235] on common-icon at bounding box center [849, 234] width 16 height 16
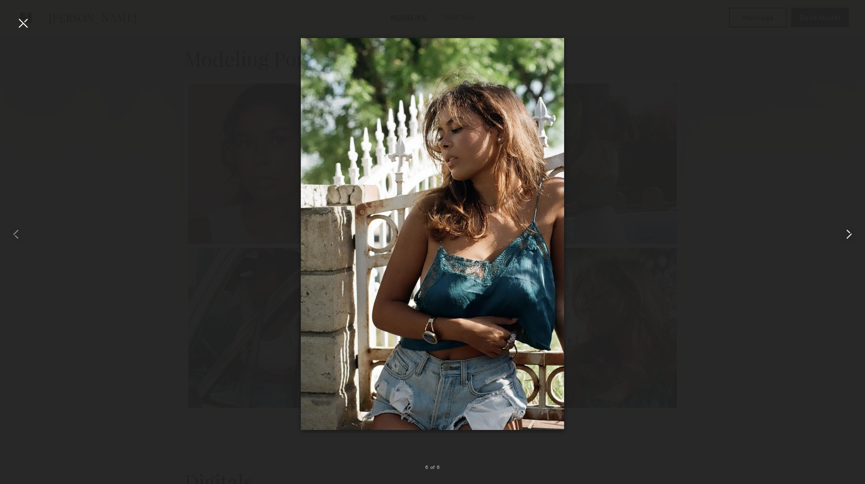
click at [854, 236] on common-icon at bounding box center [849, 234] width 16 height 16
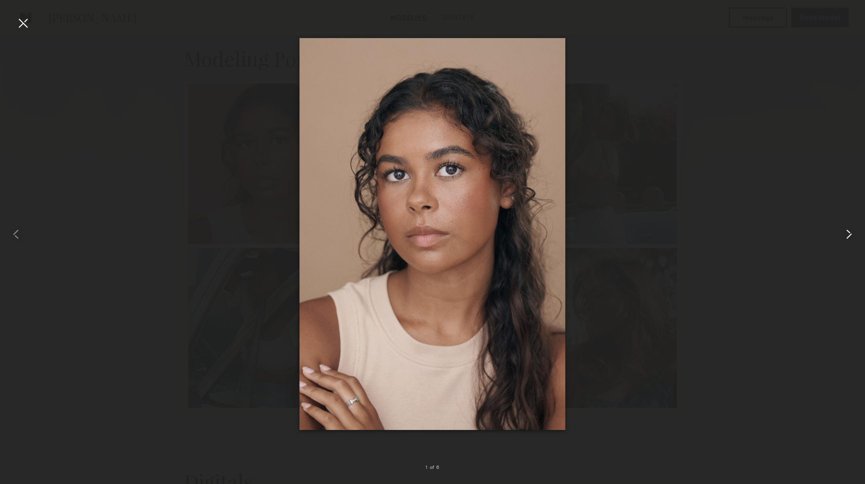
click at [854, 236] on common-icon at bounding box center [849, 234] width 16 height 16
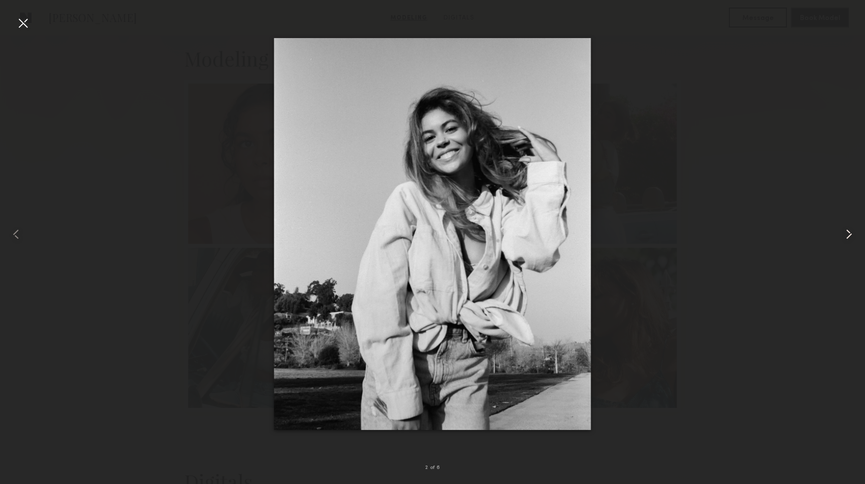
click at [856, 236] on common-icon at bounding box center [849, 234] width 16 height 16
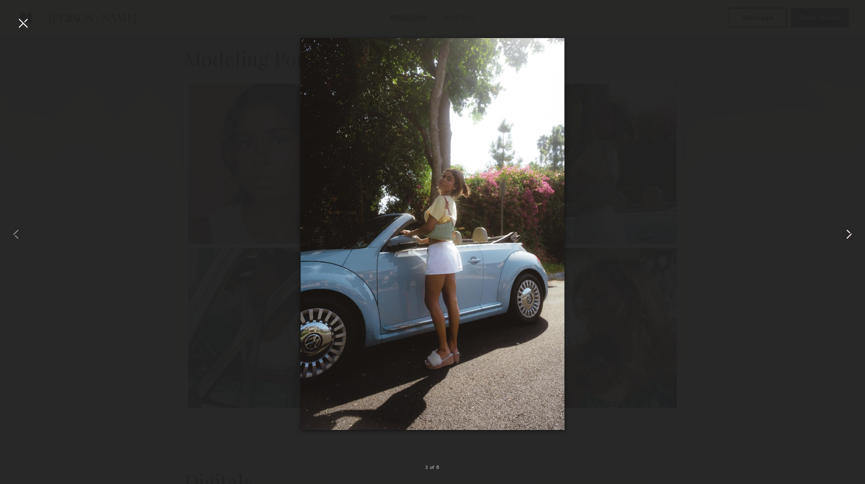
click at [856, 236] on common-icon at bounding box center [849, 234] width 16 height 16
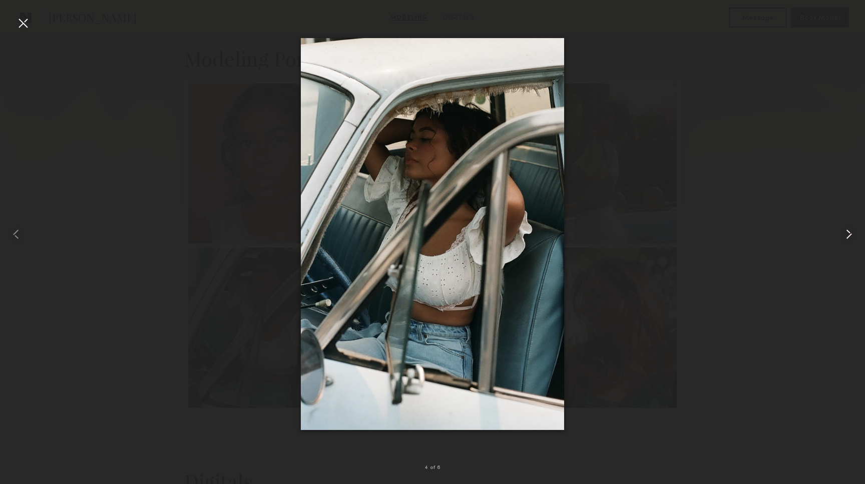
click at [856, 236] on common-icon at bounding box center [849, 234] width 16 height 16
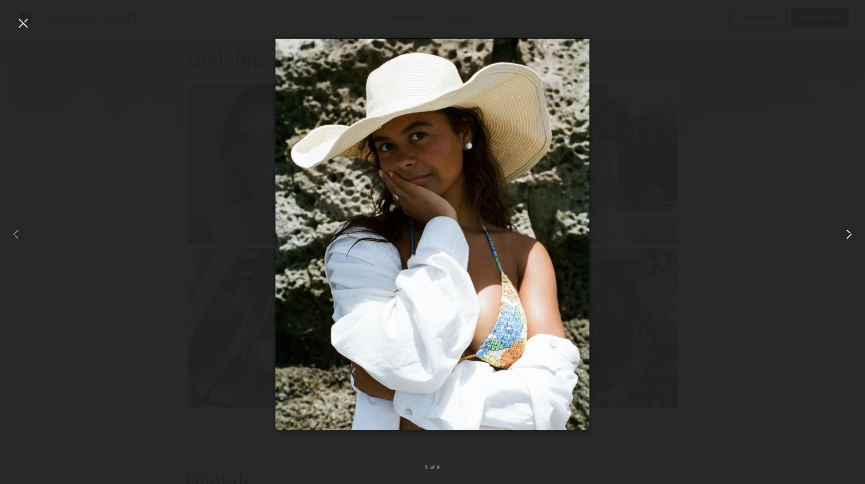
click at [856, 236] on common-icon at bounding box center [849, 234] width 16 height 16
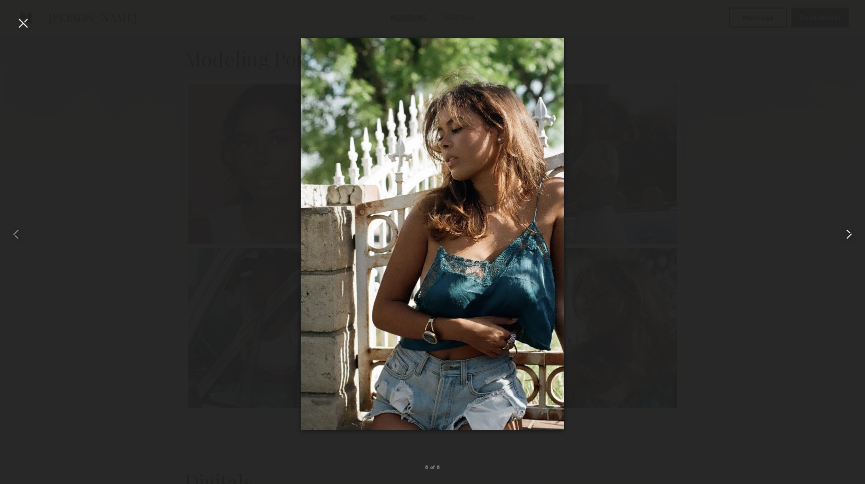
click at [856, 236] on common-icon at bounding box center [849, 234] width 16 height 16
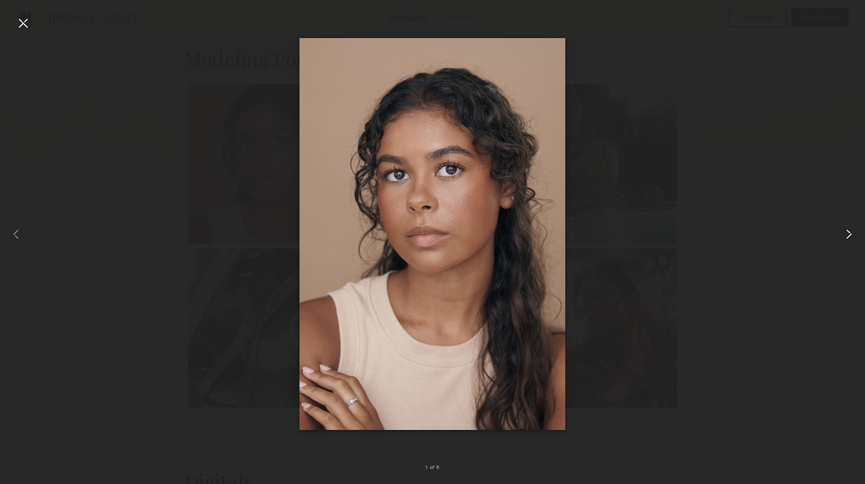
click at [856, 236] on common-icon at bounding box center [849, 234] width 16 height 16
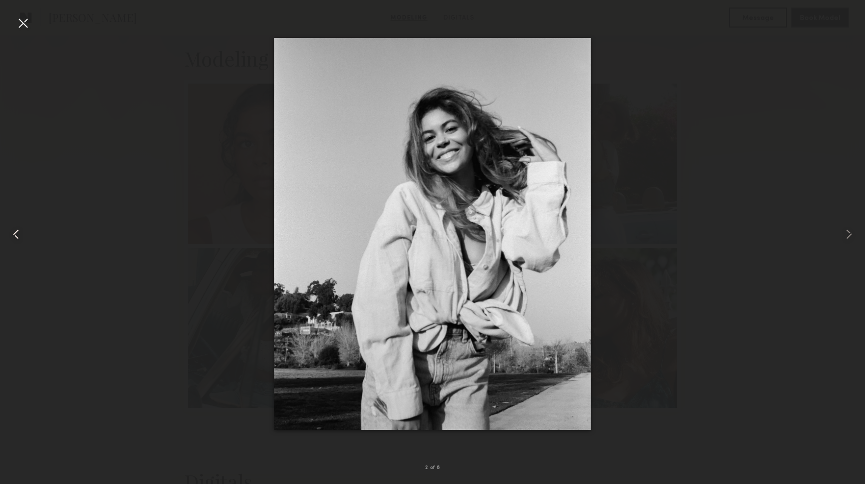
click at [28, 32] on div at bounding box center [17, 234] width 35 height 436
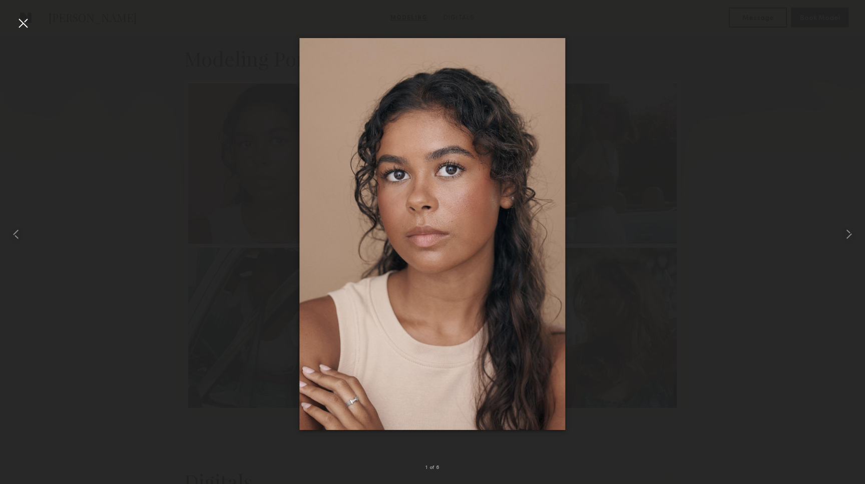
click at [24, 22] on div at bounding box center [23, 23] width 16 height 16
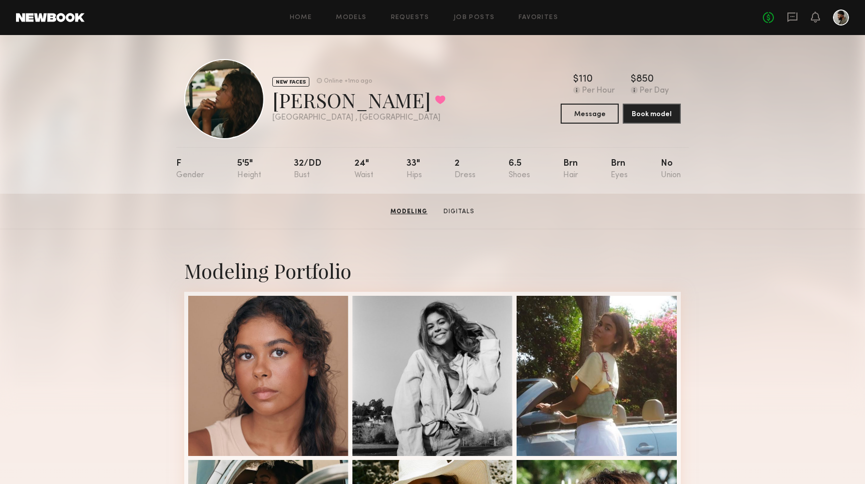
scroll to position [0, 0]
click at [606, 113] on button "Message" at bounding box center [590, 113] width 58 height 20
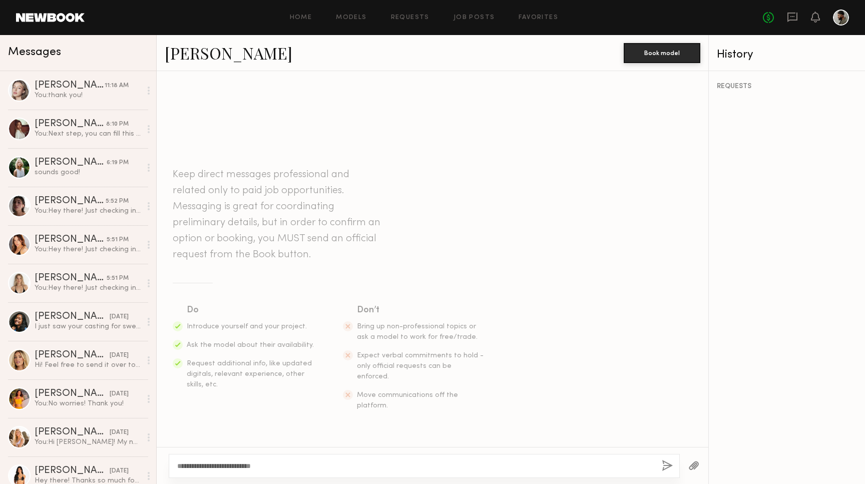
type textarea "**********"
click at [669, 461] on button "button" at bounding box center [667, 466] width 11 height 13
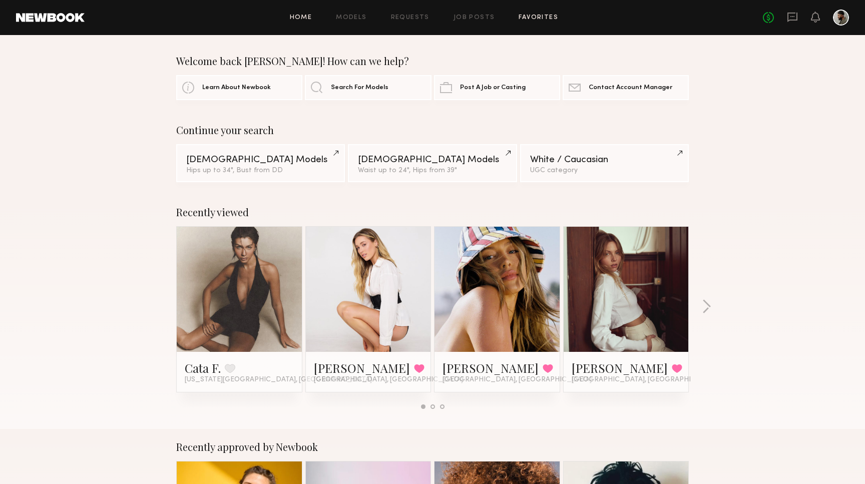
click at [551, 17] on link "Favorites" at bounding box center [539, 18] width 40 height 7
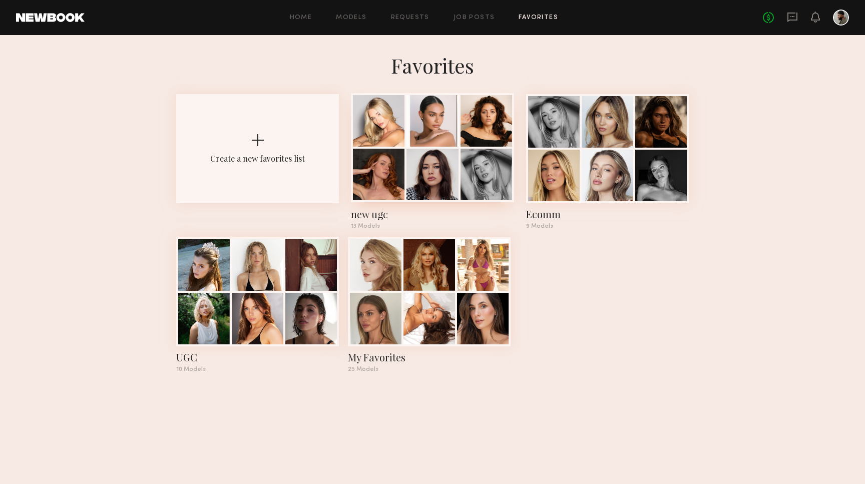
click at [361, 213] on div "new ugc" at bounding box center [432, 214] width 163 height 14
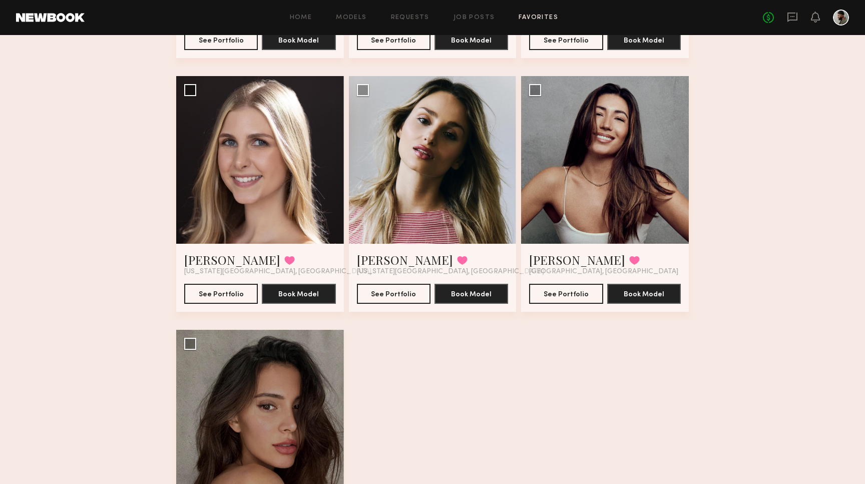
scroll to position [798, 0]
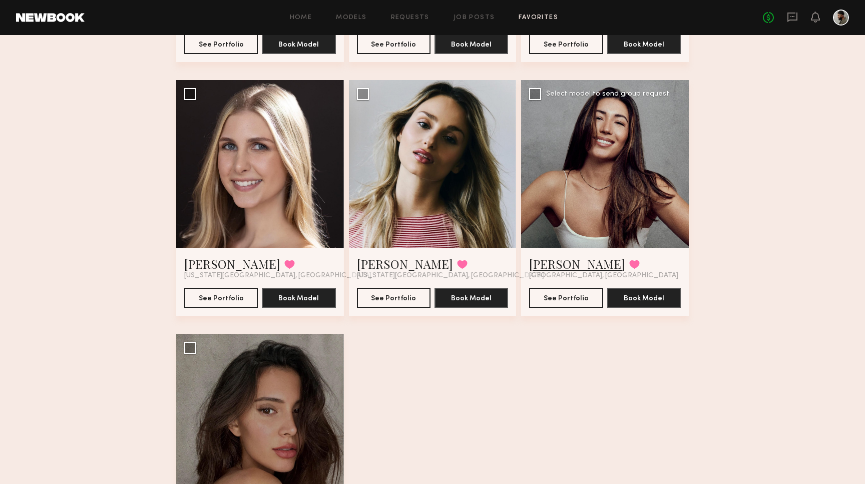
click at [553, 258] on link "Elke K." at bounding box center [577, 264] width 96 height 16
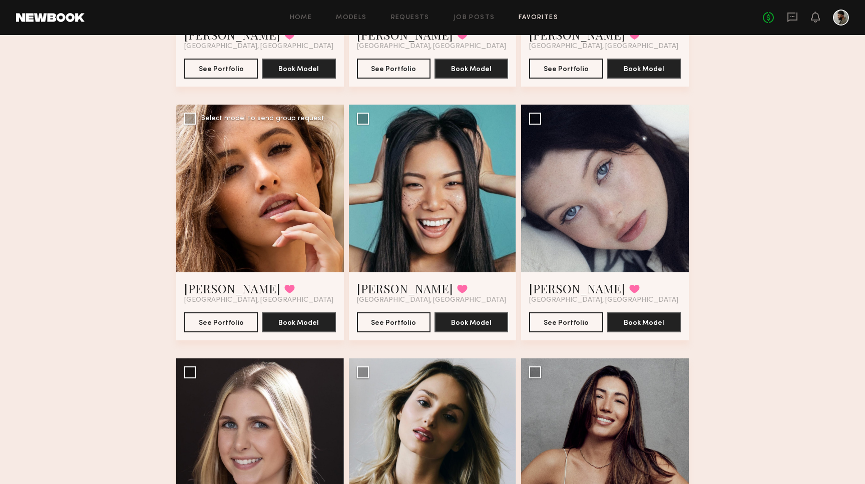
scroll to position [517, 0]
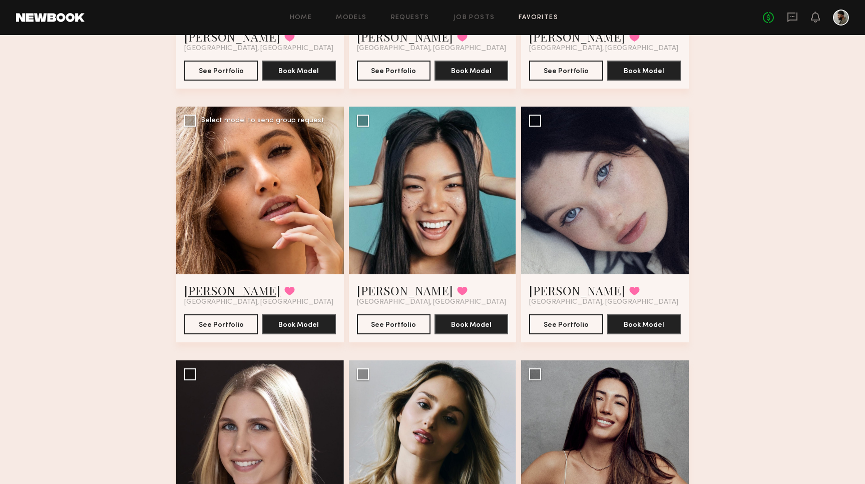
click at [222, 292] on link "Jacqueline R." at bounding box center [232, 290] width 96 height 16
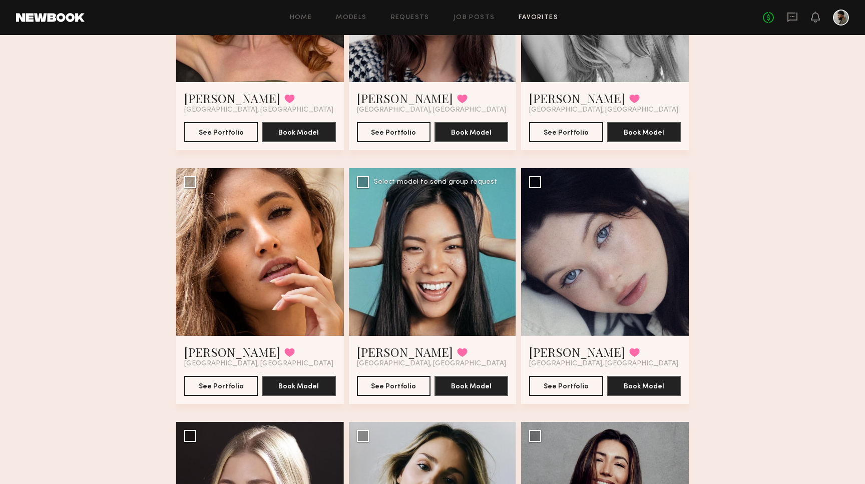
scroll to position [373, 0]
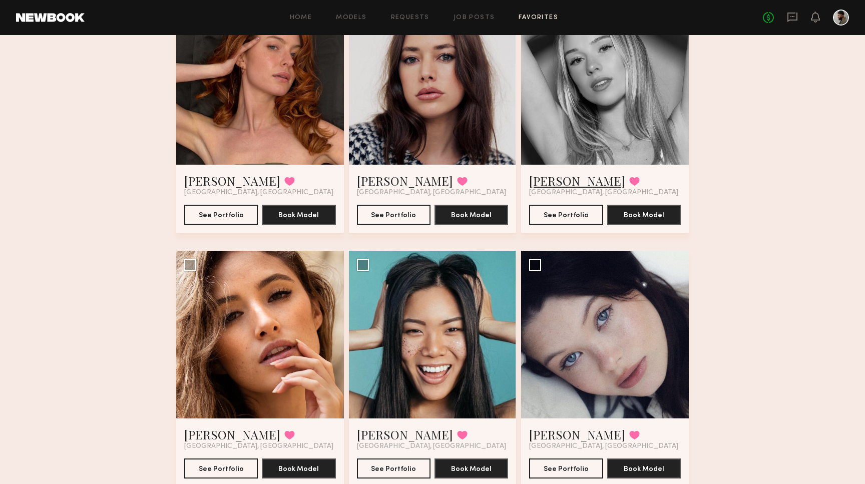
click at [556, 178] on link "Natalie C." at bounding box center [577, 181] width 96 height 16
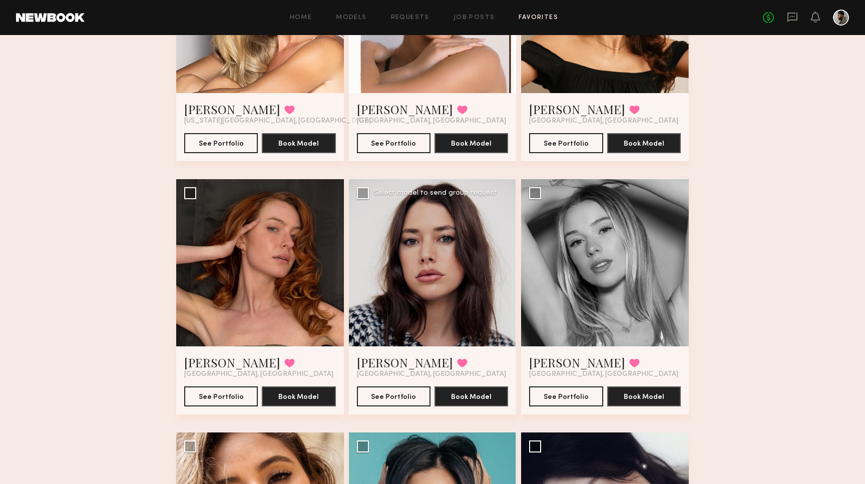
scroll to position [275, 0]
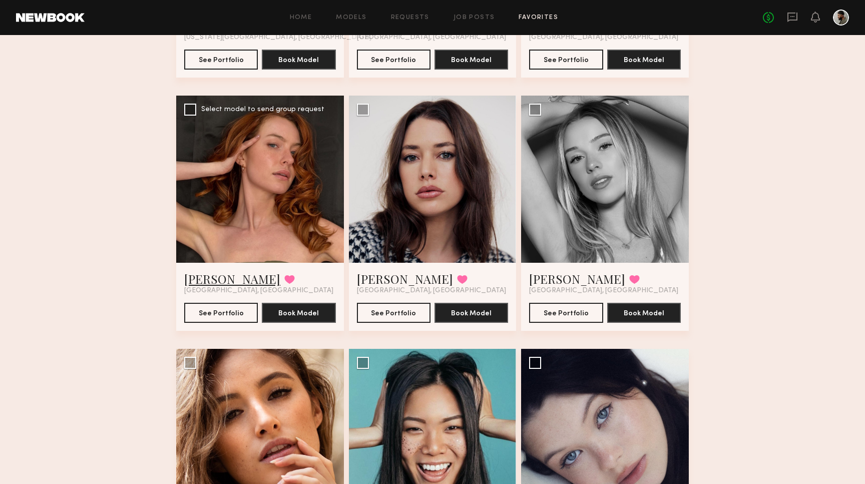
click at [205, 280] on link "Sara R." at bounding box center [232, 279] width 96 height 16
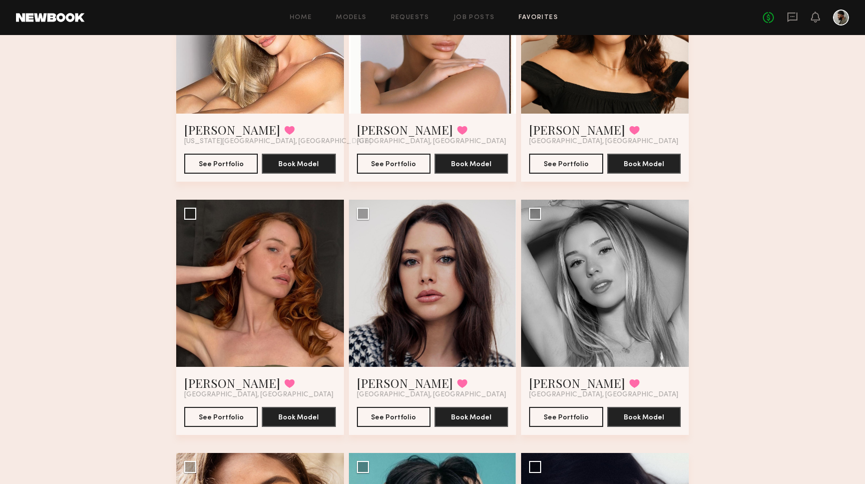
scroll to position [168, 0]
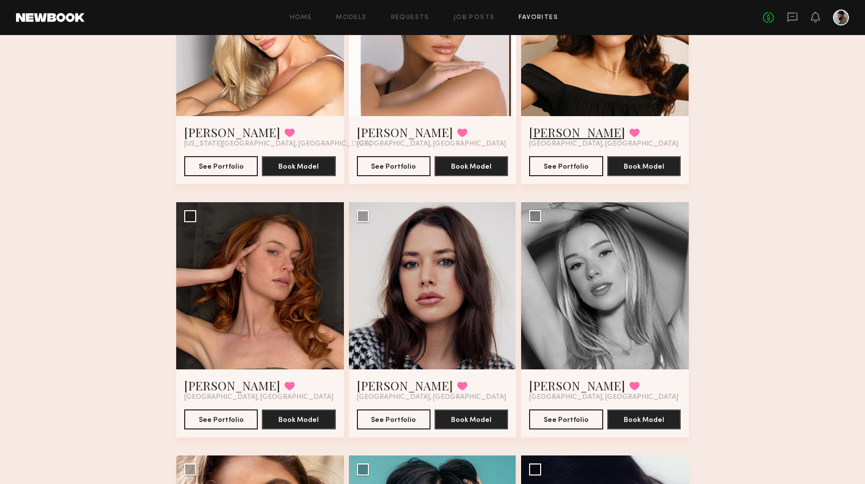
click at [554, 134] on link "Taylor A." at bounding box center [577, 132] width 96 height 16
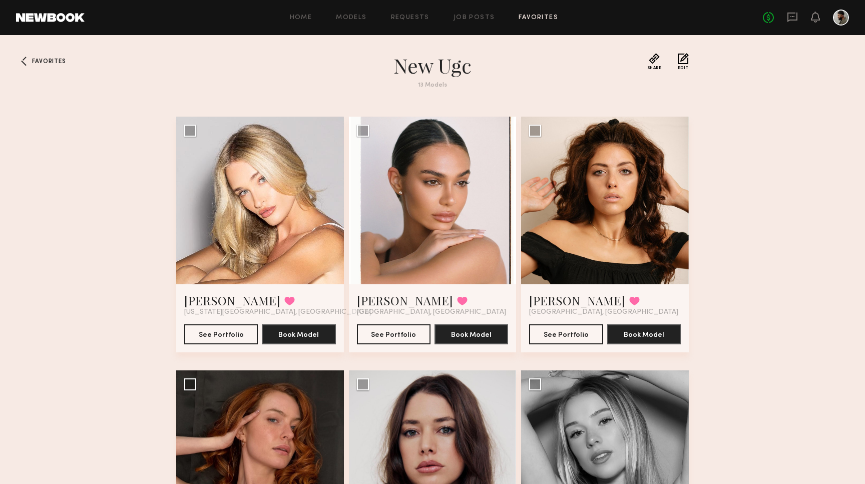
scroll to position [0, 0]
click at [463, 17] on link "Job Posts" at bounding box center [475, 18] width 42 height 7
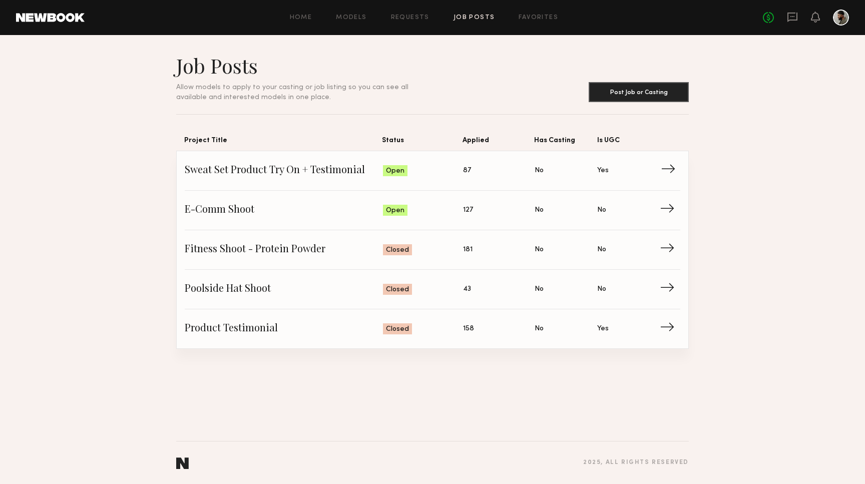
click at [446, 179] on link "Sweat Set Product Try On + Testimonial Status: Open Applied: 87 Has Casting: No…" at bounding box center [433, 171] width 496 height 40
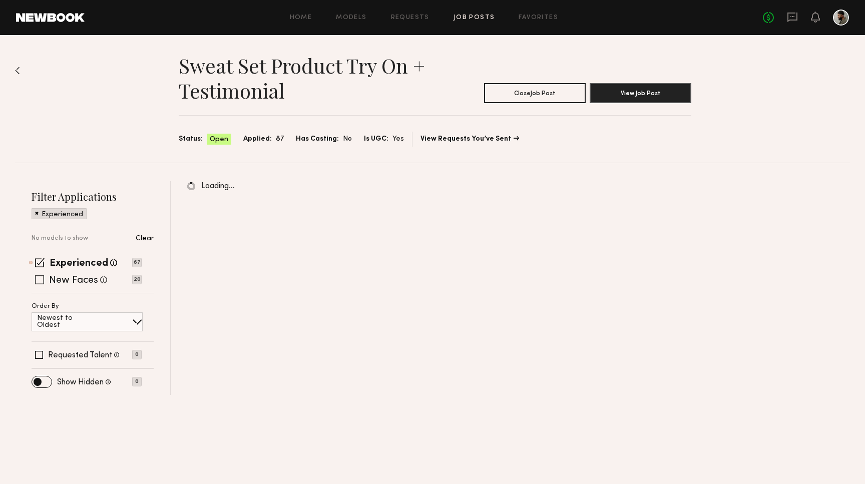
click at [85, 279] on label "New Faces" at bounding box center [73, 281] width 49 height 10
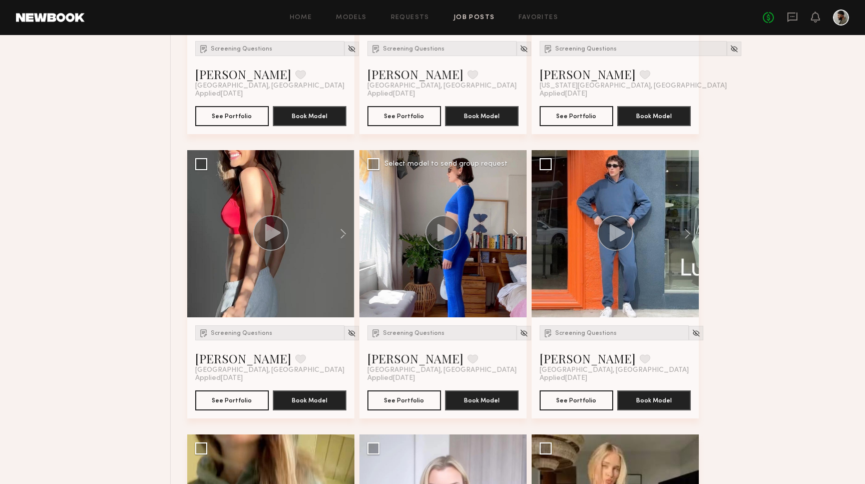
scroll to position [601, 0]
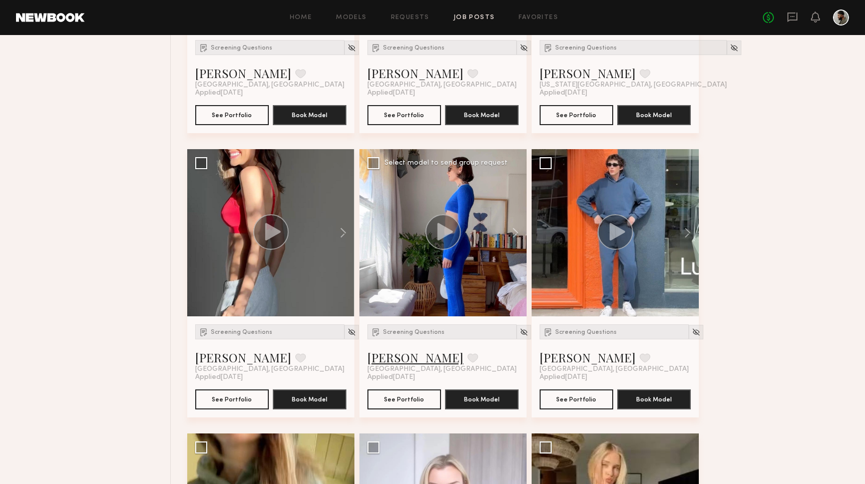
click at [374, 358] on link "Moe S." at bounding box center [416, 358] width 96 height 16
click at [797, 21] on icon at bounding box center [793, 18] width 10 height 10
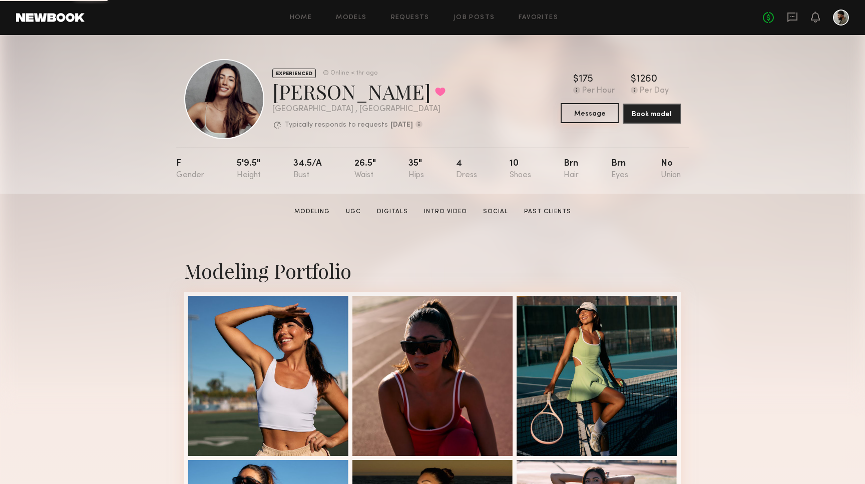
click at [609, 112] on button "Message" at bounding box center [590, 113] width 58 height 20
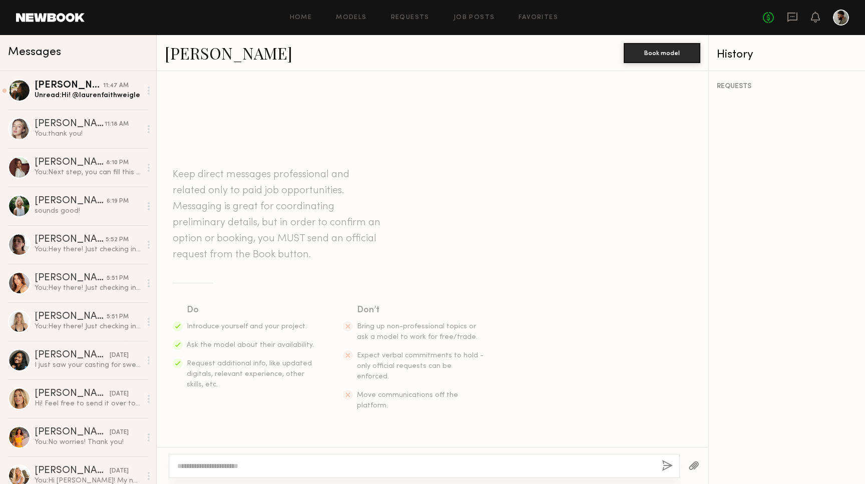
click at [257, 464] on textarea at bounding box center [415, 466] width 477 height 10
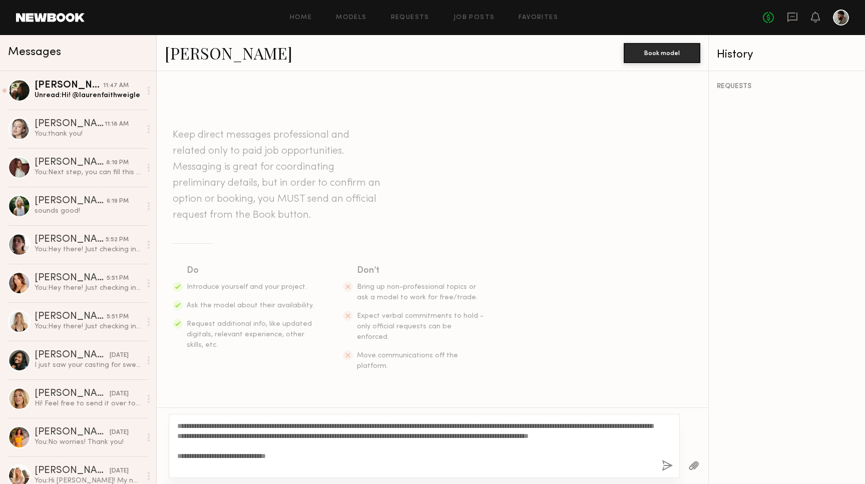
drag, startPoint x: 318, startPoint y: 465, endPoint x: 165, endPoint y: 416, distance: 160.7
click at [165, 416] on div "**********" at bounding box center [433, 446] width 552 height 77
click at [295, 462] on textarea "**********" at bounding box center [415, 446] width 477 height 50
click at [337, 467] on textarea "**********" at bounding box center [415, 446] width 477 height 50
type textarea "**********"
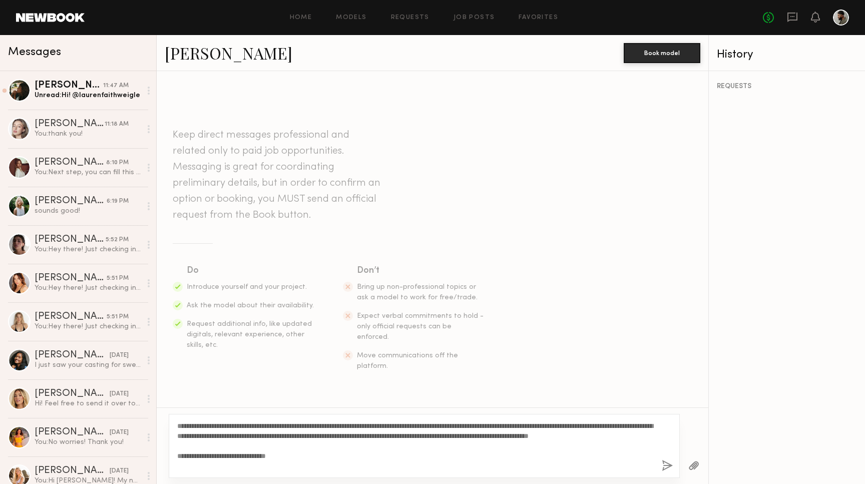
click at [668, 463] on button "button" at bounding box center [667, 466] width 11 height 13
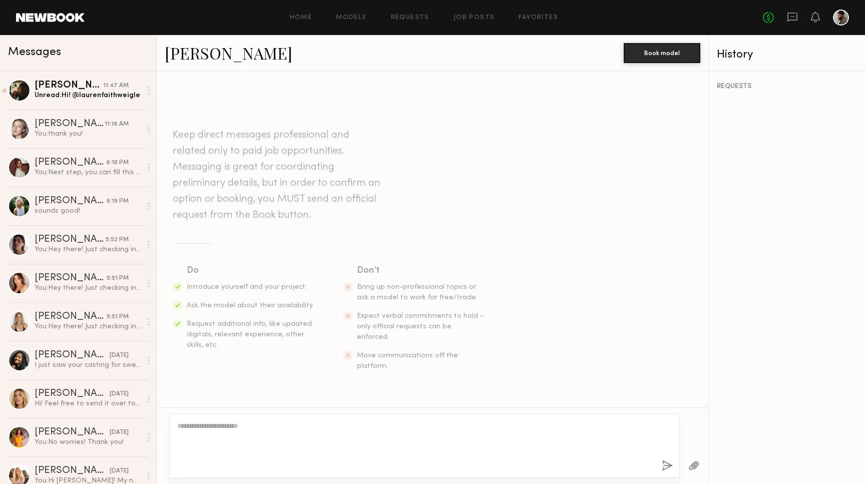
scroll to position [120, 0]
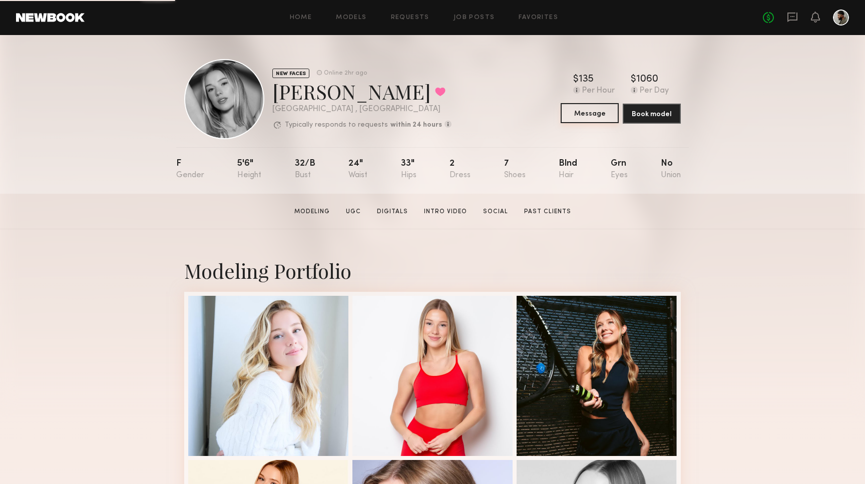
click at [600, 110] on button "Message" at bounding box center [590, 113] width 58 height 20
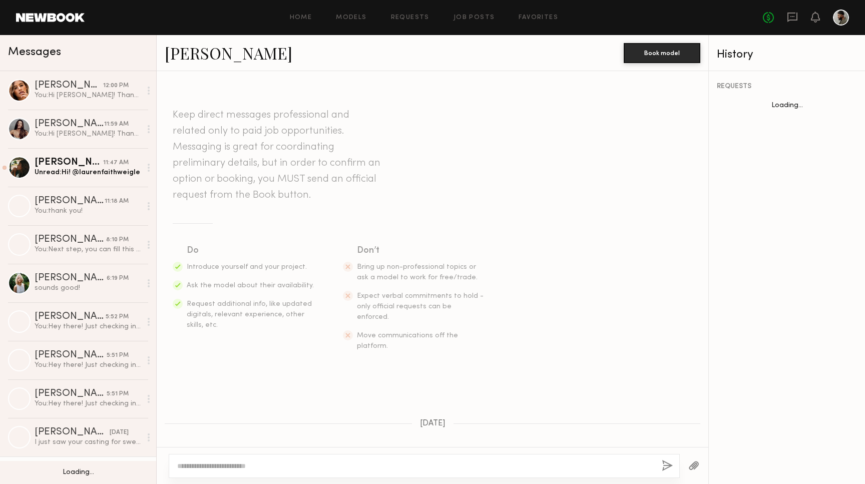
scroll to position [272, 0]
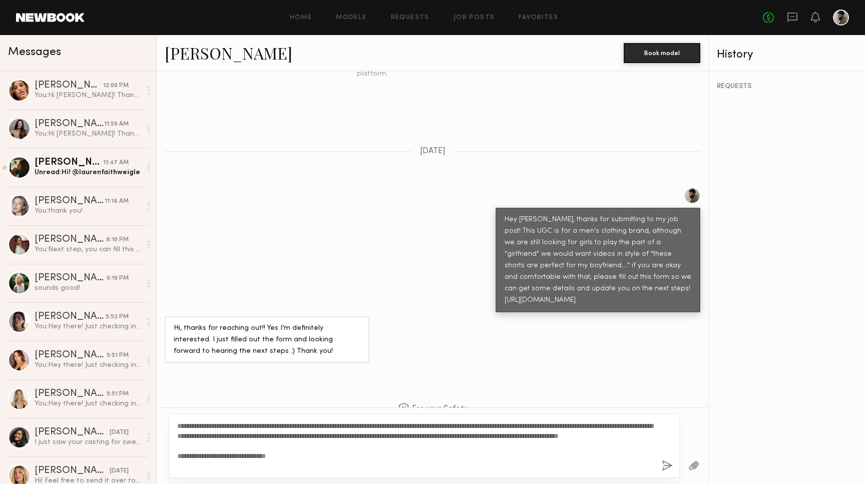
drag, startPoint x: 237, startPoint y: 424, endPoint x: 211, endPoint y: 424, distance: 26.0
click at [211, 424] on textarea "**********" at bounding box center [415, 446] width 477 height 50
click at [319, 464] on textarea "**********" at bounding box center [415, 446] width 477 height 50
click at [213, 427] on textarea "**********" at bounding box center [415, 446] width 477 height 50
click at [211, 423] on textarea "**********" at bounding box center [415, 446] width 477 height 50
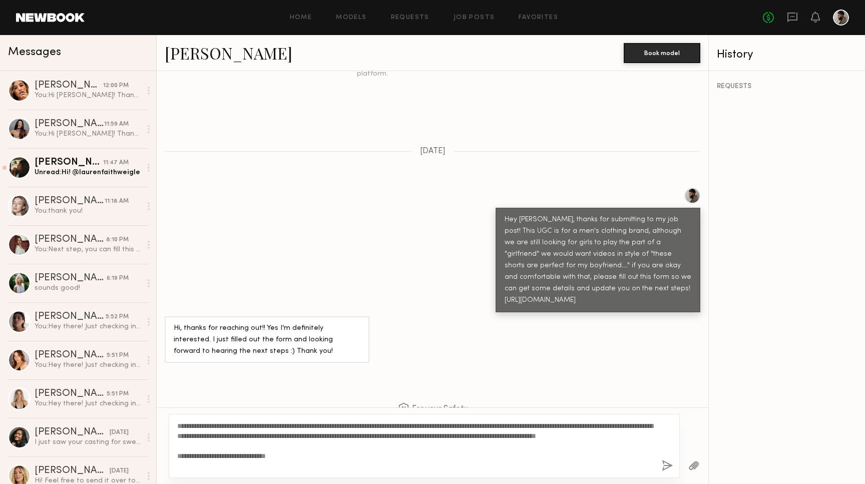
click at [327, 466] on textarea "**********" at bounding box center [415, 446] width 477 height 50
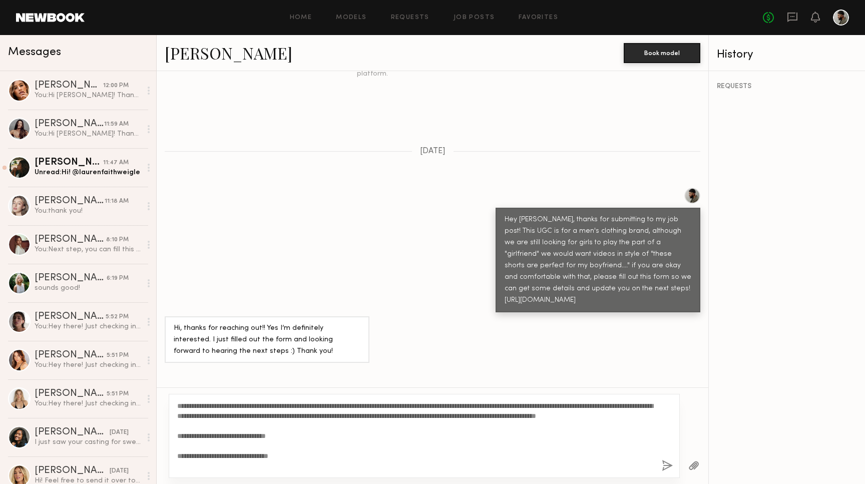
type textarea "**********"
click at [661, 466] on div "**********" at bounding box center [424, 436] width 511 height 84
click at [663, 466] on button "button" at bounding box center [667, 466] width 11 height 13
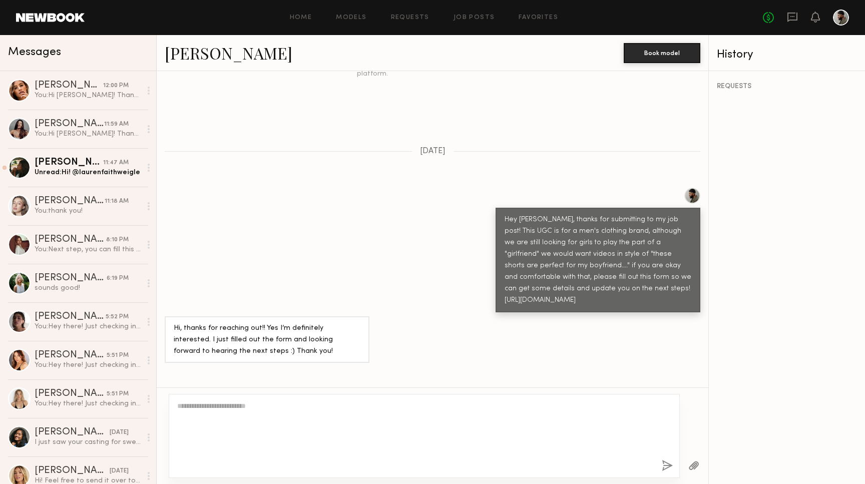
scroll to position [572, 0]
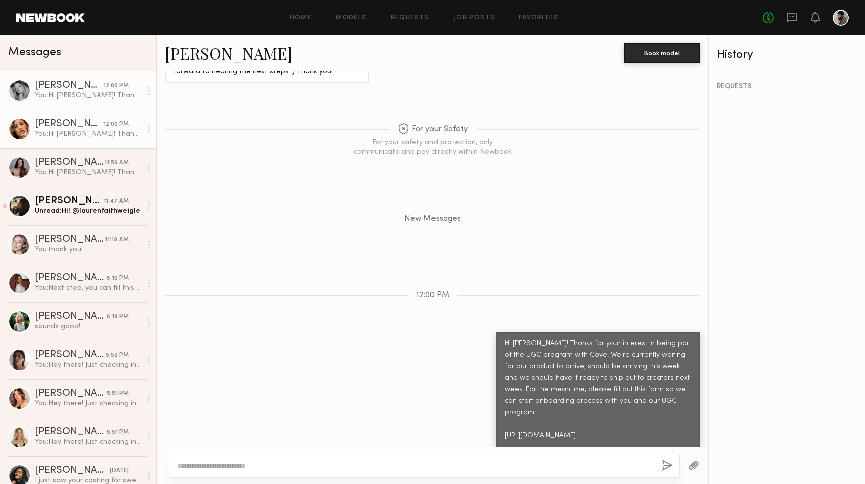
click at [128, 138] on div "You: Hi Jacqueline! Thanks for your interest in being part of the UGC program w…" at bounding box center [88, 134] width 107 height 10
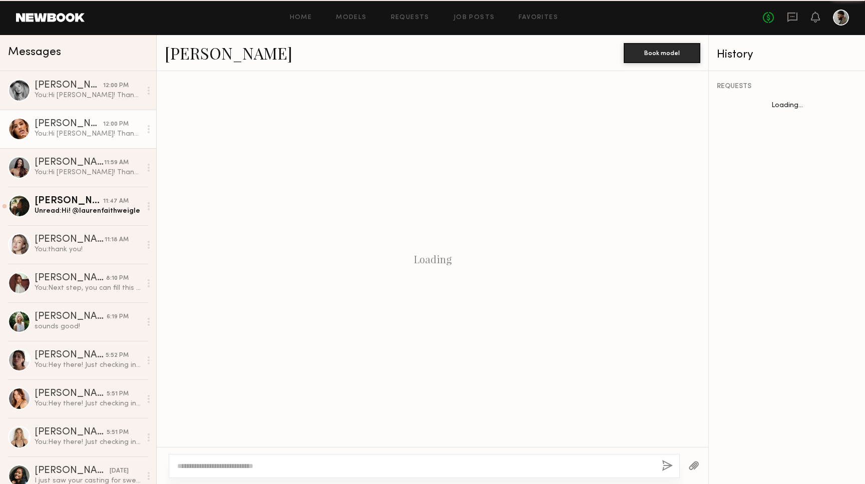
scroll to position [120, 0]
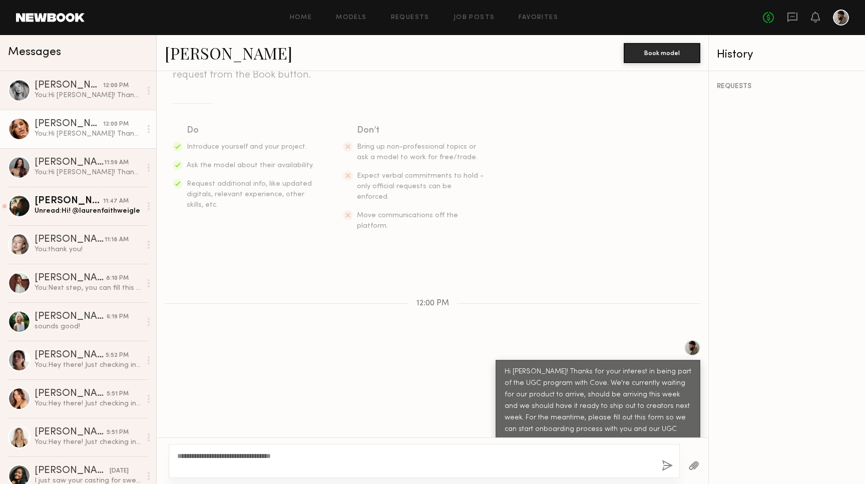
type textarea "**********"
click at [663, 460] on div "**********" at bounding box center [424, 461] width 511 height 34
click at [666, 466] on button "button" at bounding box center [667, 466] width 11 height 13
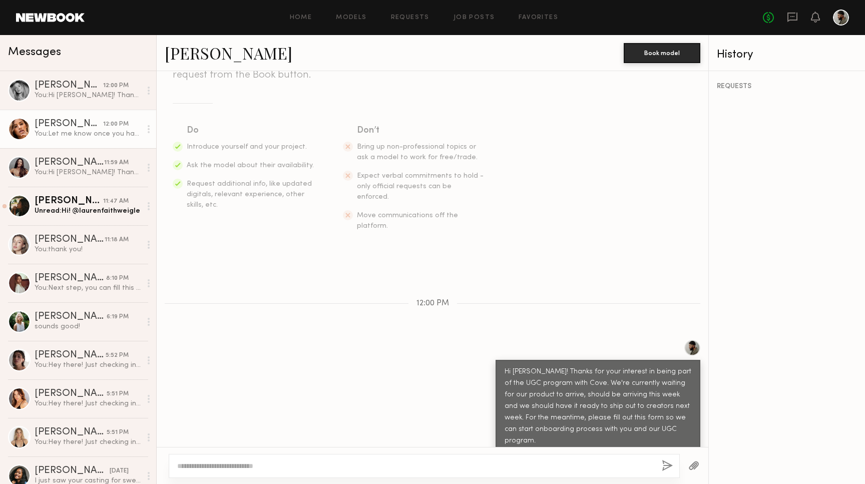
scroll to position [224, 0]
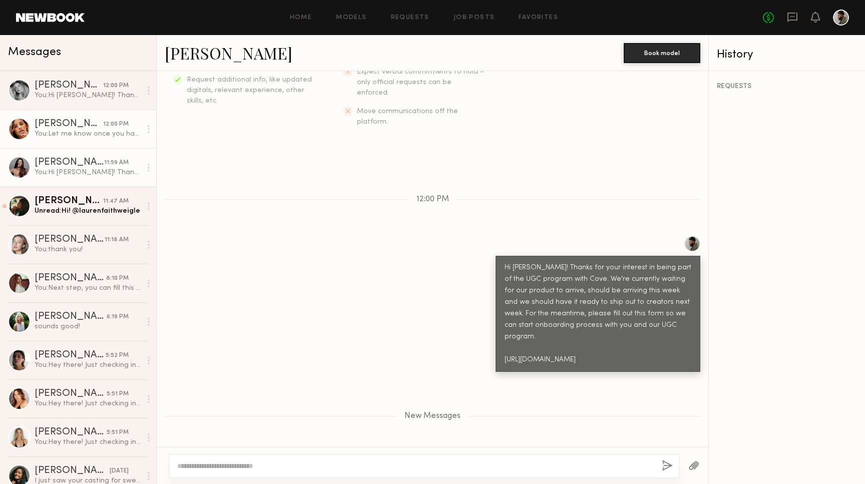
click at [72, 160] on div "Elke K." at bounding box center [70, 163] width 70 height 10
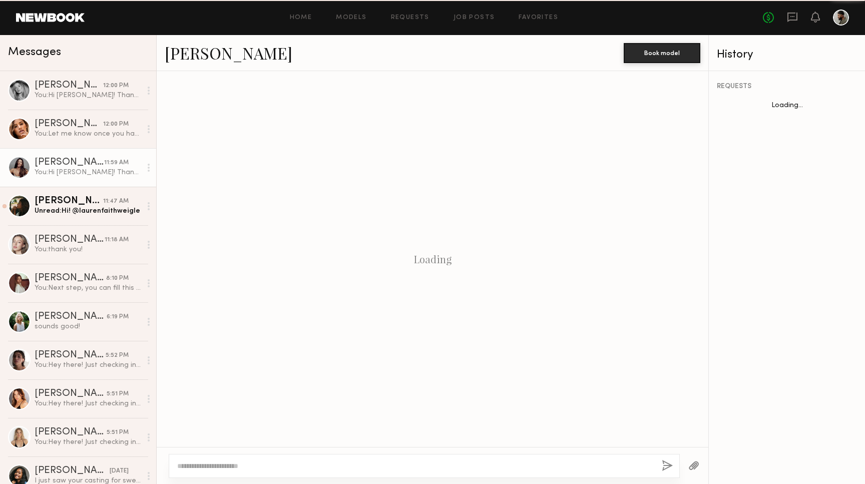
scroll to position [120, 0]
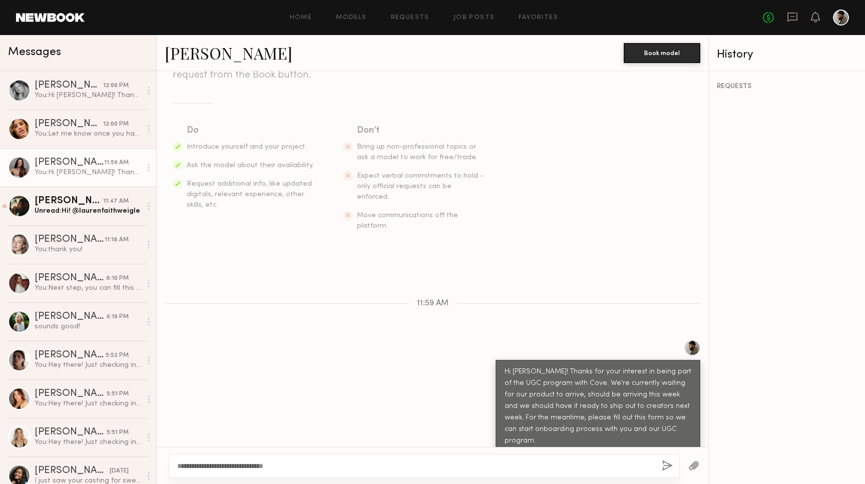
type textarea "**********"
click at [665, 467] on button "button" at bounding box center [667, 466] width 11 height 13
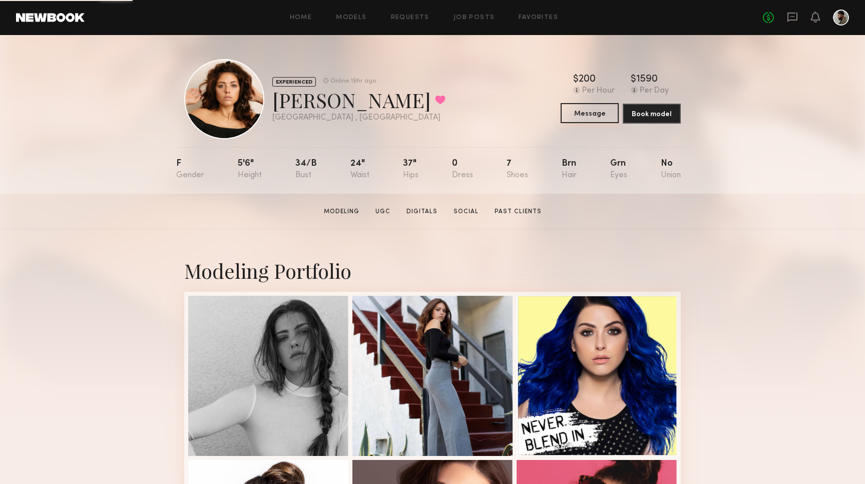
click at [583, 113] on button "Message" at bounding box center [590, 113] width 58 height 20
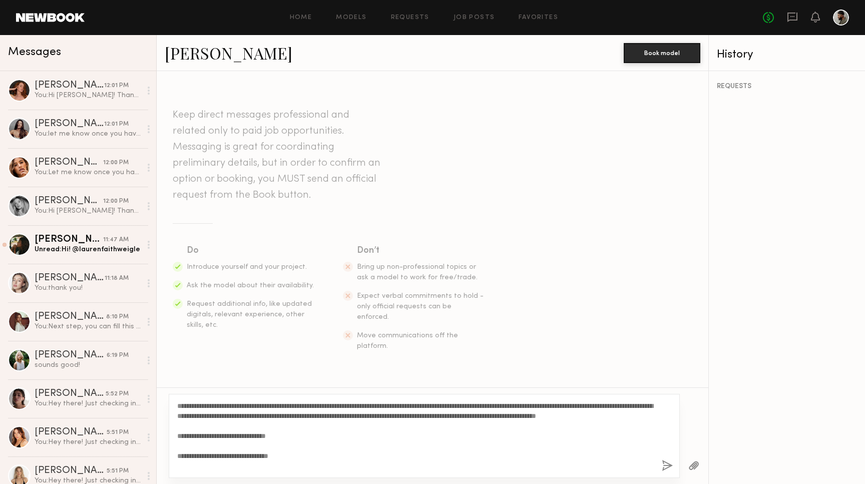
click at [202, 407] on textarea "**********" at bounding box center [415, 436] width 477 height 70
type textarea "**********"
click at [670, 466] on button "button" at bounding box center [667, 466] width 11 height 13
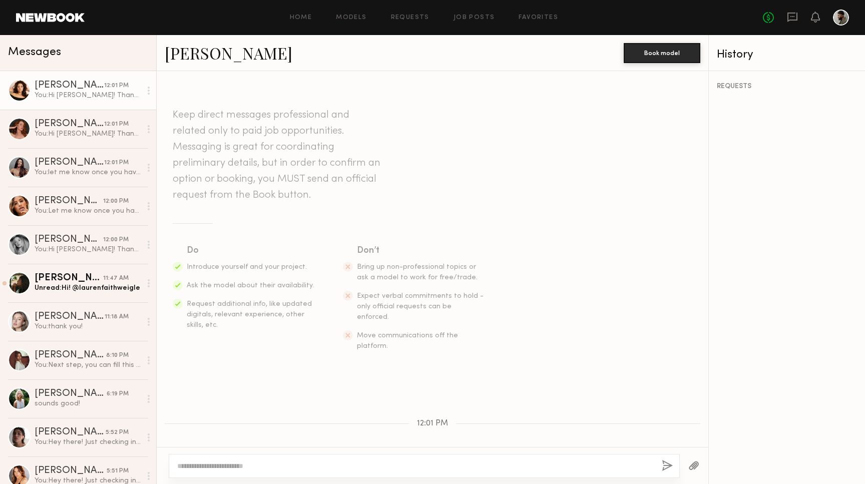
scroll to position [142, 0]
